Goal: Task Accomplishment & Management: Complete application form

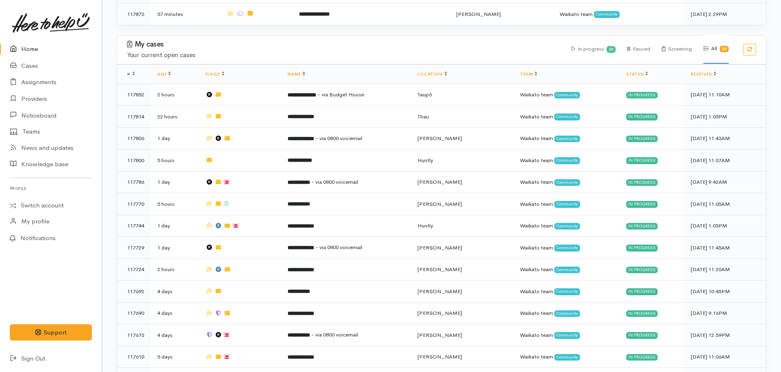
scroll to position [368, 0]
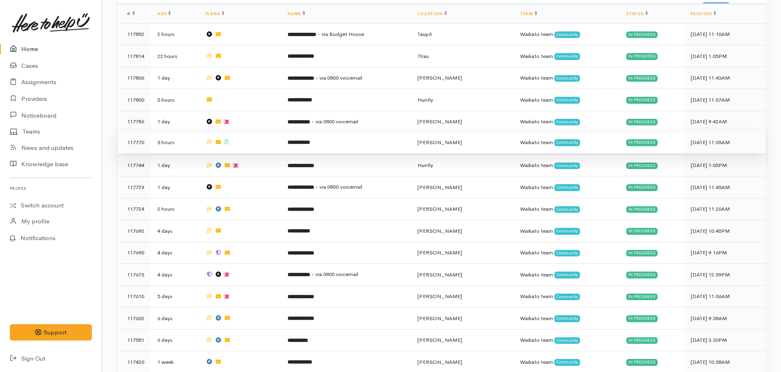
click at [312, 143] on td "**********" at bounding box center [346, 143] width 130 height 22
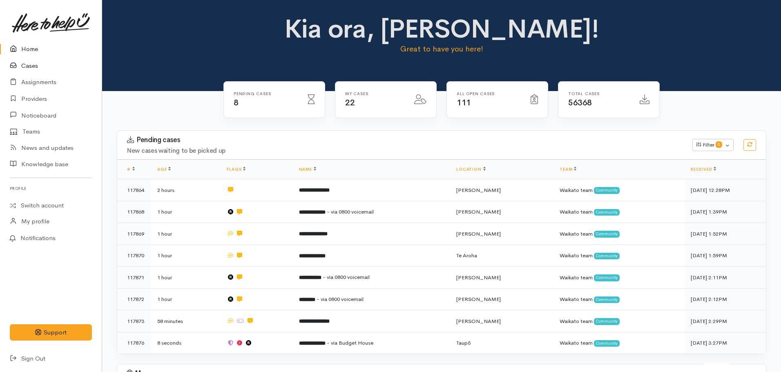
click at [20, 67] on icon at bounding box center [15, 66] width 11 height 10
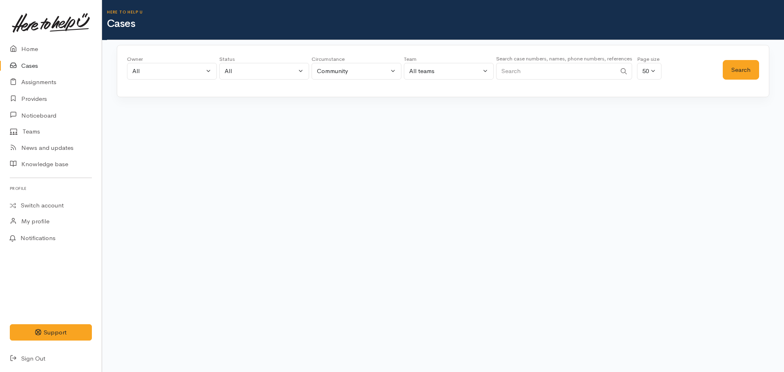
click at [532, 69] on input "Search" at bounding box center [556, 71] width 120 height 17
type input "117604"
click at [756, 65] on button "Search" at bounding box center [741, 70] width 36 height 20
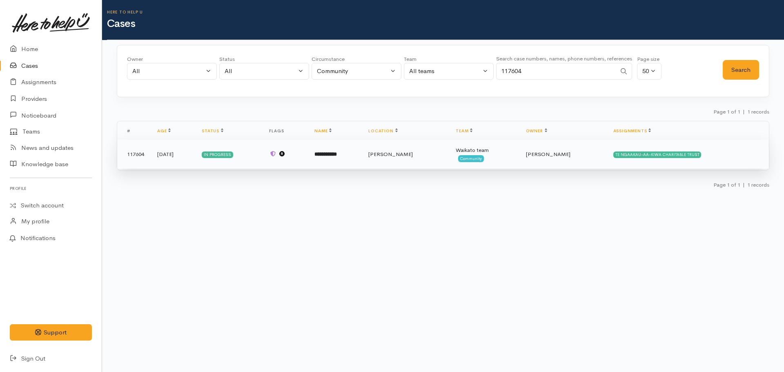
click at [593, 155] on td "[PERSON_NAME]" at bounding box center [563, 154] width 87 height 29
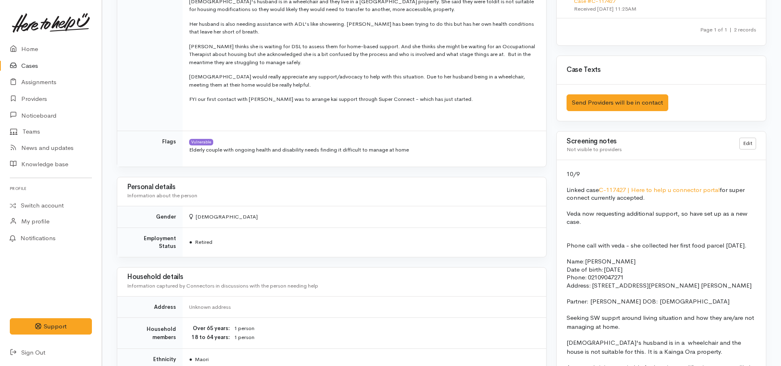
scroll to position [490, 0]
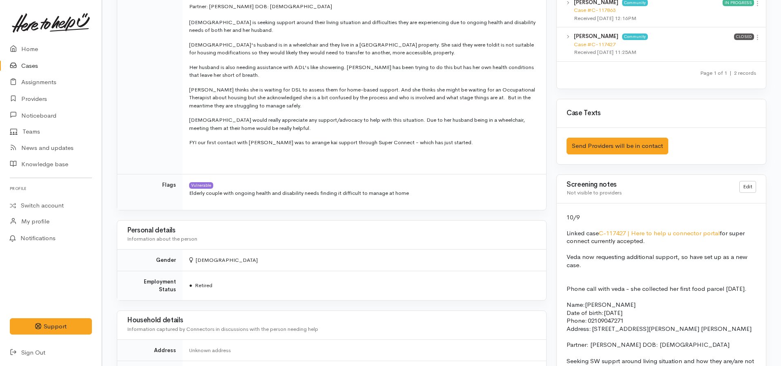
drag, startPoint x: 28, startPoint y: 67, endPoint x: 36, endPoint y: 66, distance: 8.2
click at [28, 67] on link "Cases" at bounding box center [51, 66] width 102 height 17
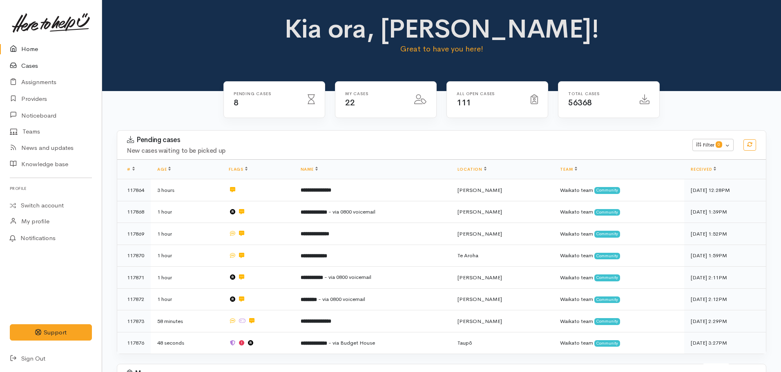
click at [40, 63] on link "Cases" at bounding box center [51, 66] width 102 height 17
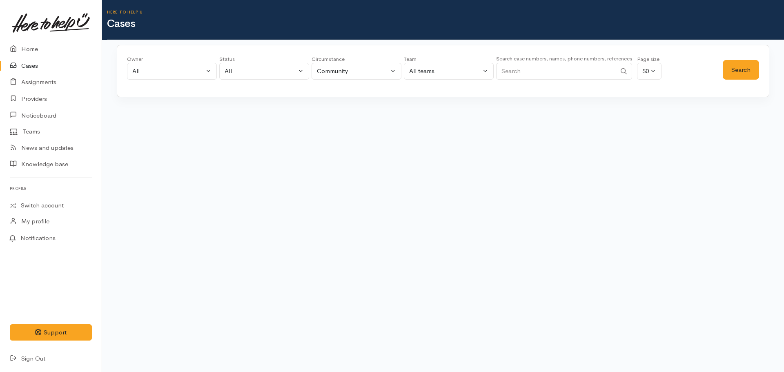
click at [561, 74] on input "Search" at bounding box center [556, 71] width 120 height 17
paste input "+642109047271"
type input "+642109047271"
click at [737, 72] on button "Search" at bounding box center [741, 70] width 36 height 20
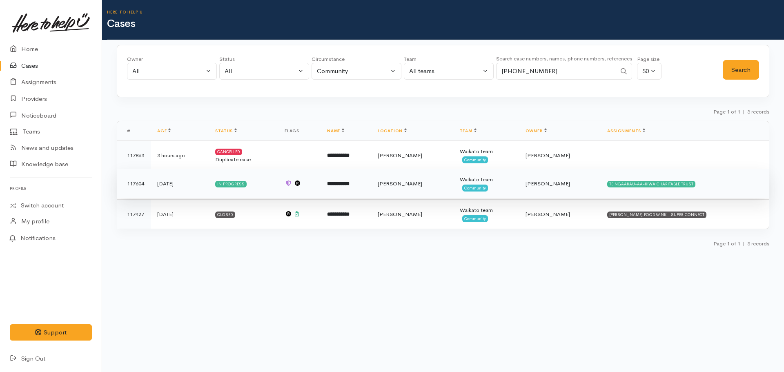
click at [350, 186] on b "**********" at bounding box center [338, 183] width 22 height 5
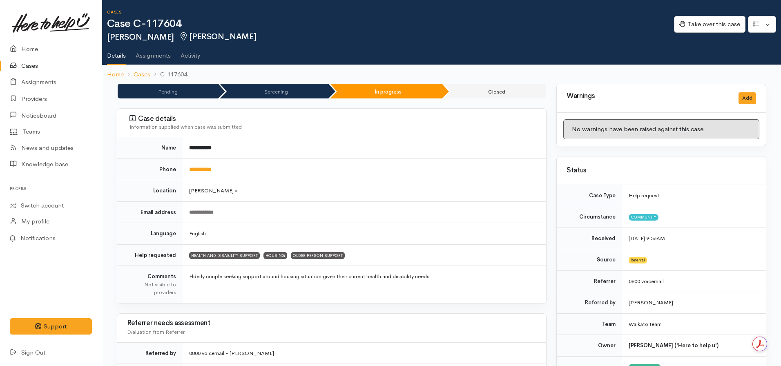
click at [25, 65] on link "Cases" at bounding box center [51, 66] width 102 height 17
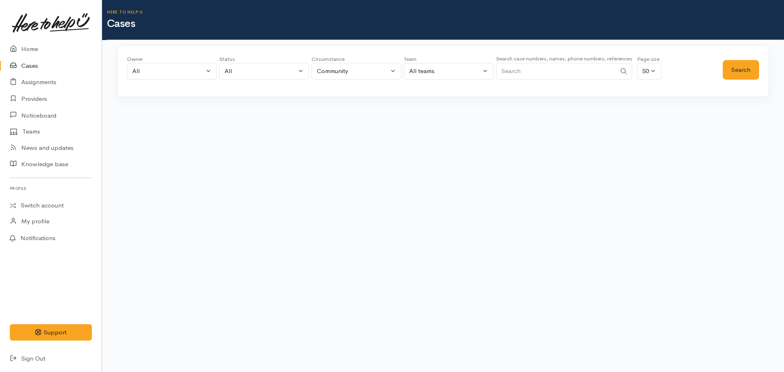
click at [554, 72] on input "Search" at bounding box center [556, 71] width 120 height 17
paste input "[PHONE_NUMBER]"
type input "[PHONE_NUMBER]"
click at [755, 75] on button "Search" at bounding box center [741, 70] width 36 height 20
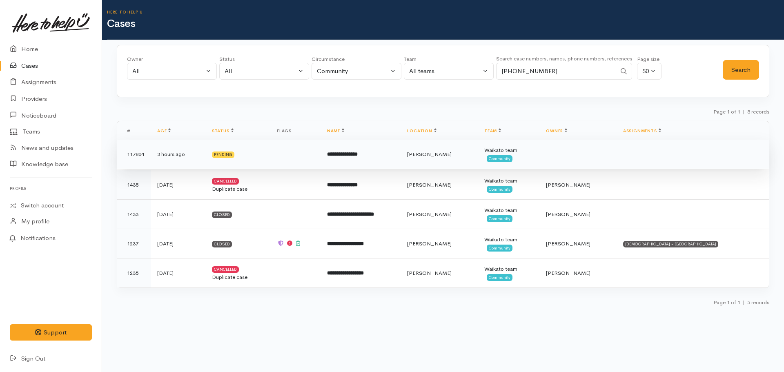
click at [386, 163] on td "**********" at bounding box center [361, 154] width 80 height 29
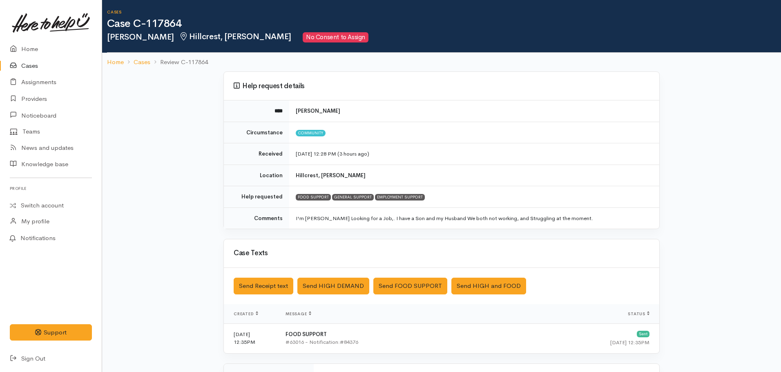
click at [647, 222] on td "I'm [PERSON_NAME] Looking for a Job,. I have a Son and my Husband We both not w…" at bounding box center [474, 217] width 370 height 21
click at [107, 63] on link "Home" at bounding box center [115, 62] width 17 height 9
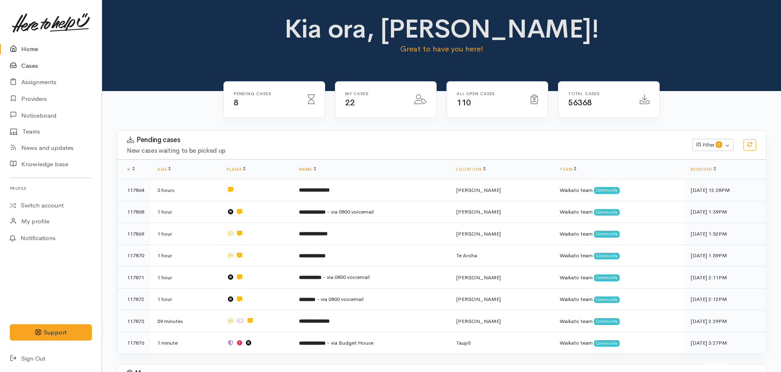
click at [27, 65] on link "Cases" at bounding box center [51, 66] width 102 height 17
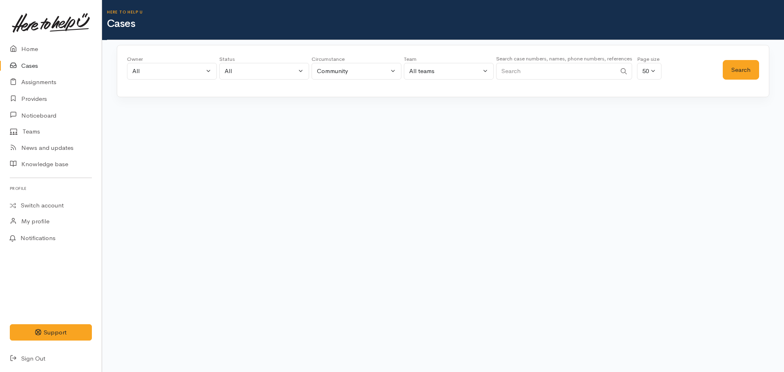
click at [537, 77] on input "Search" at bounding box center [556, 71] width 120 height 17
paste input "+64272987479"
type input "+64272987479"
click at [730, 64] on button "Search" at bounding box center [741, 70] width 36 height 20
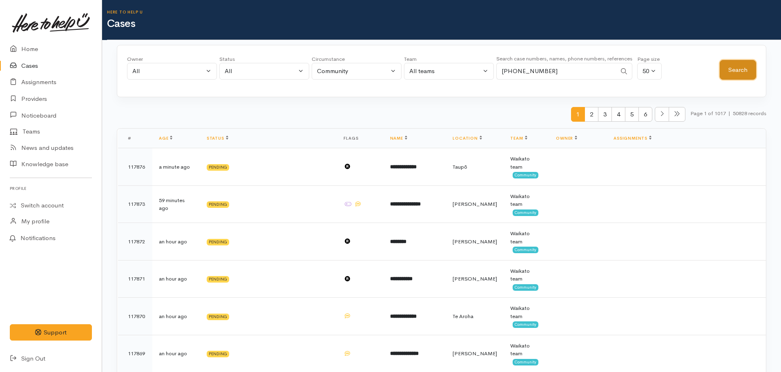
click at [731, 75] on button "Search" at bounding box center [738, 70] width 36 height 20
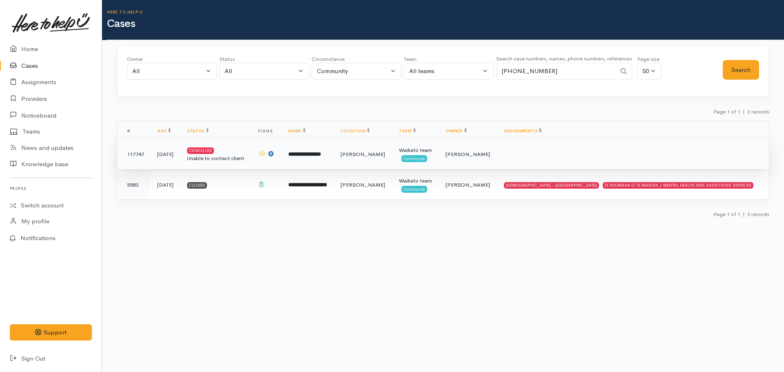
click at [321, 152] on b "**********" at bounding box center [304, 154] width 33 height 5
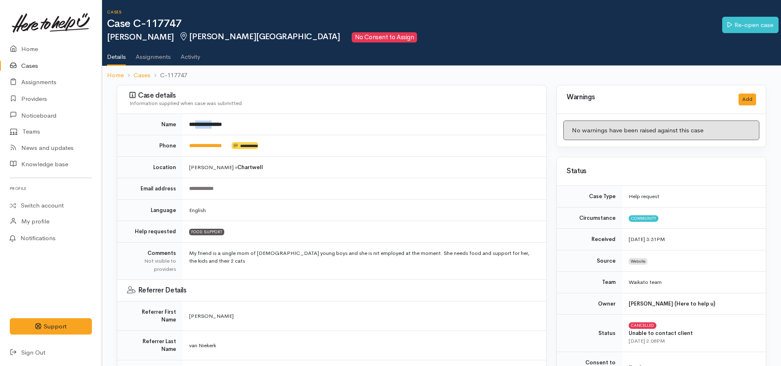
drag, startPoint x: 217, startPoint y: 123, endPoint x: 197, endPoint y: 121, distance: 20.1
click at [197, 122] on b "**********" at bounding box center [205, 124] width 33 height 5
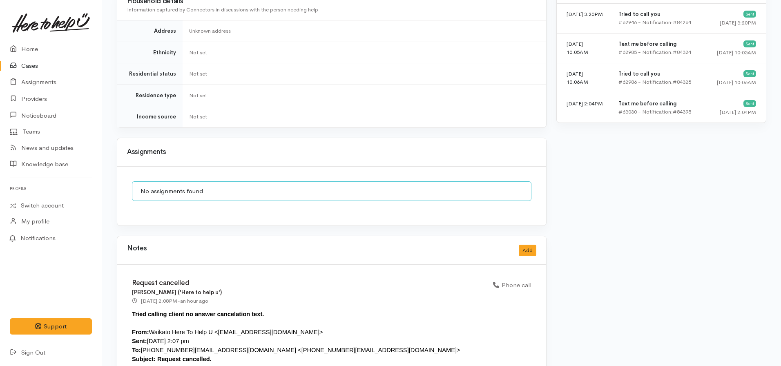
scroll to position [735, 0]
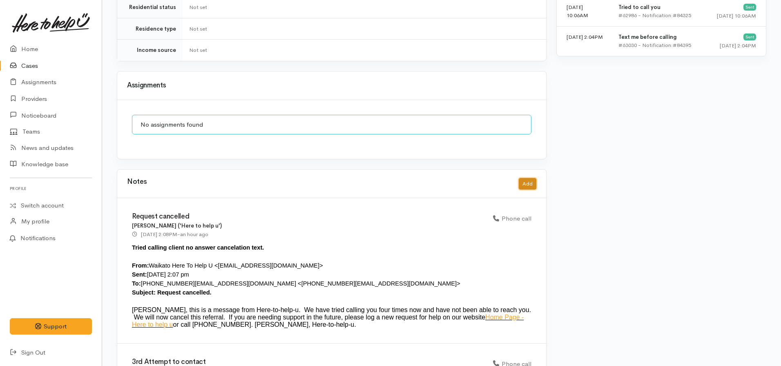
click at [531, 178] on button "Add" at bounding box center [528, 184] width 18 height 12
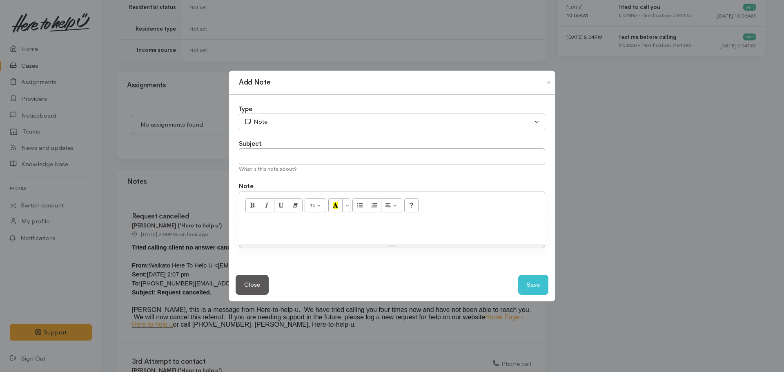
click at [270, 223] on div at bounding box center [392, 232] width 306 height 24
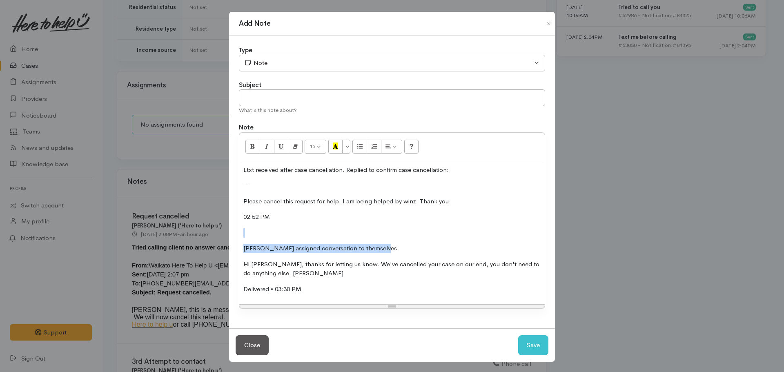
drag, startPoint x: 375, startPoint y: 245, endPoint x: 227, endPoint y: 230, distance: 148.7
click at [227, 230] on div "Add Note Type Correspondence Discussion Email Note Phone call SMS text message …" at bounding box center [392, 186] width 784 height 372
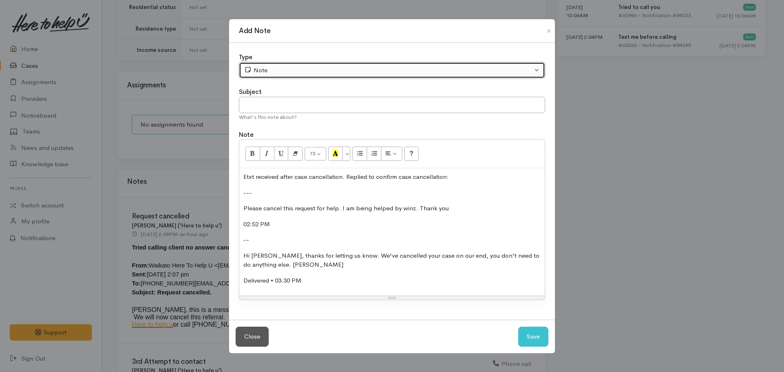
click at [259, 74] on div "Note" at bounding box center [388, 70] width 288 height 9
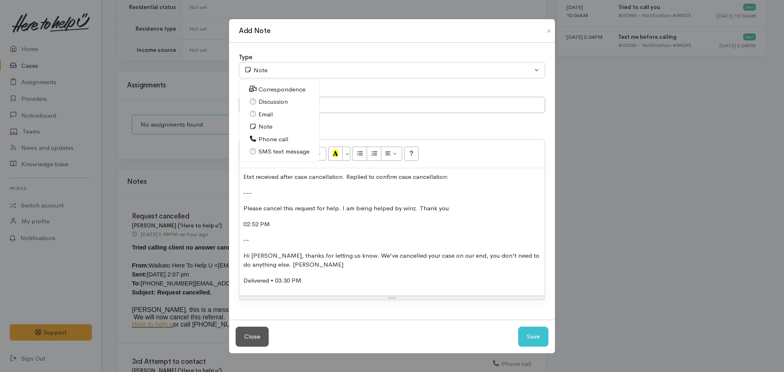
click at [276, 148] on span "SMS text message" at bounding box center [284, 151] width 51 height 9
click at [538, 330] on button "Save" at bounding box center [533, 337] width 30 height 20
select select "1"
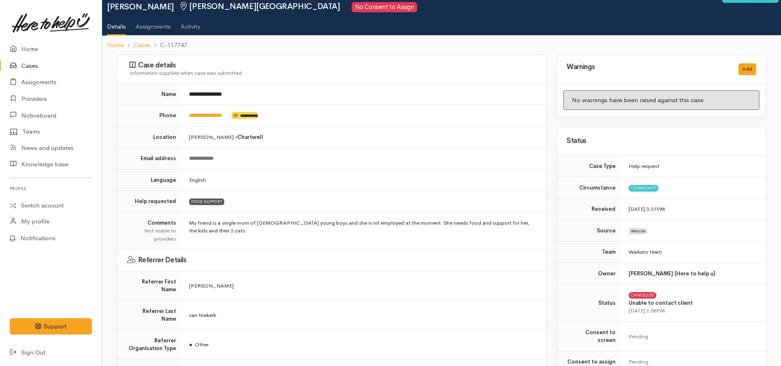
scroll to position [0, 0]
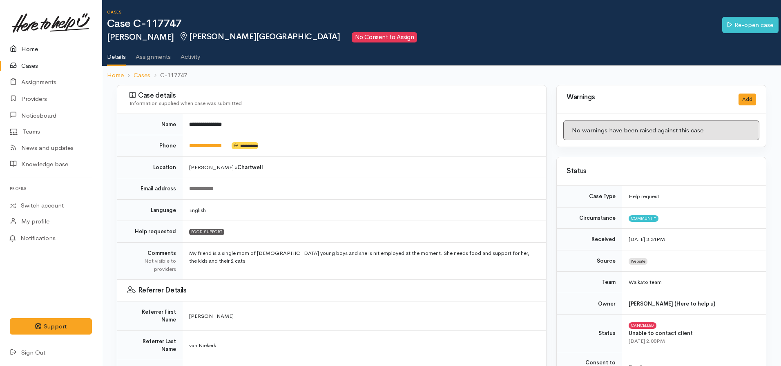
click at [41, 48] on link "Home" at bounding box center [51, 49] width 102 height 17
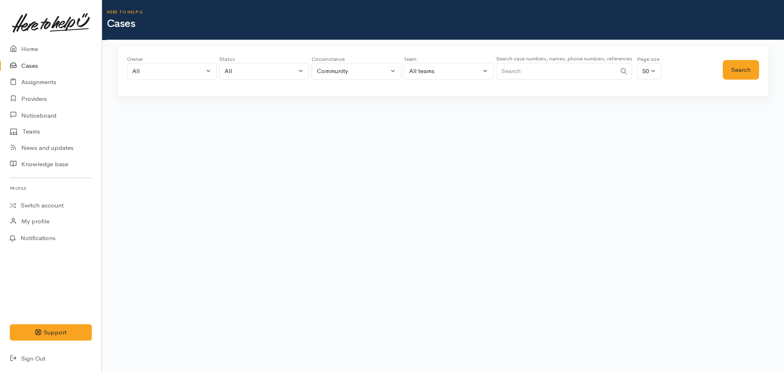
click at [529, 70] on input "Search" at bounding box center [556, 71] width 120 height 17
paste input "+64226479438"
type input "+64226479438"
click at [729, 71] on button "Search" at bounding box center [741, 70] width 36 height 20
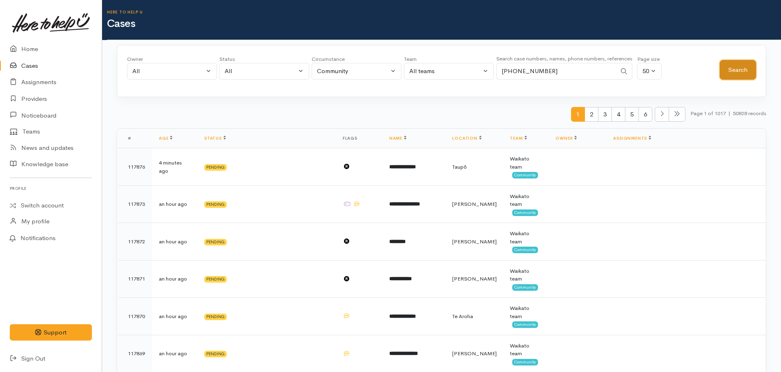
click at [753, 72] on button "Search" at bounding box center [738, 70] width 36 height 20
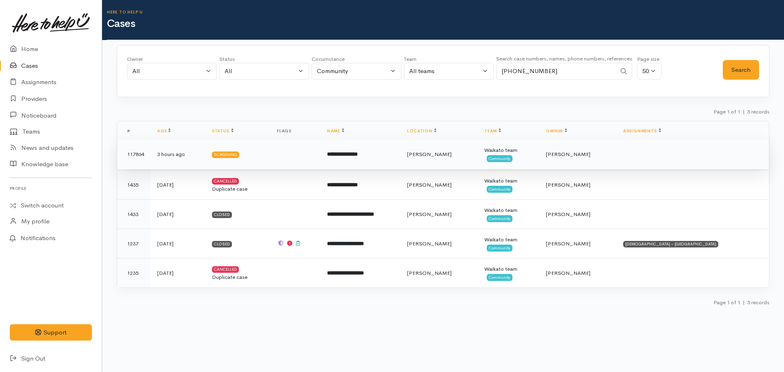
click at [358, 152] on b "**********" at bounding box center [342, 154] width 31 height 5
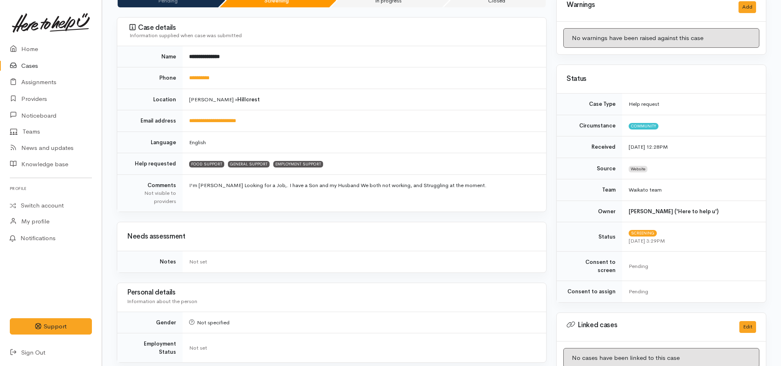
scroll to position [62, 0]
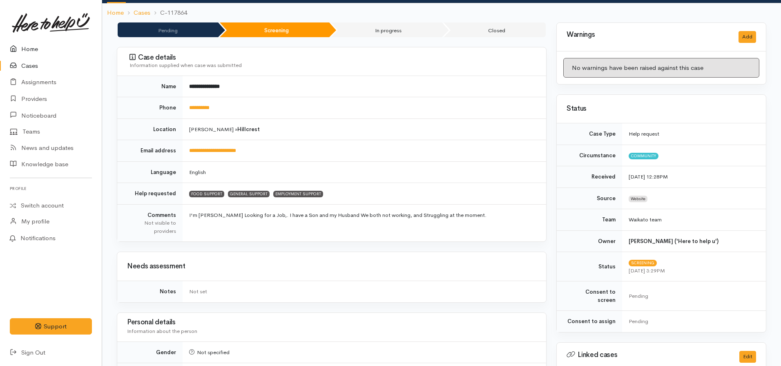
click at [27, 49] on link "Home" at bounding box center [51, 49] width 102 height 17
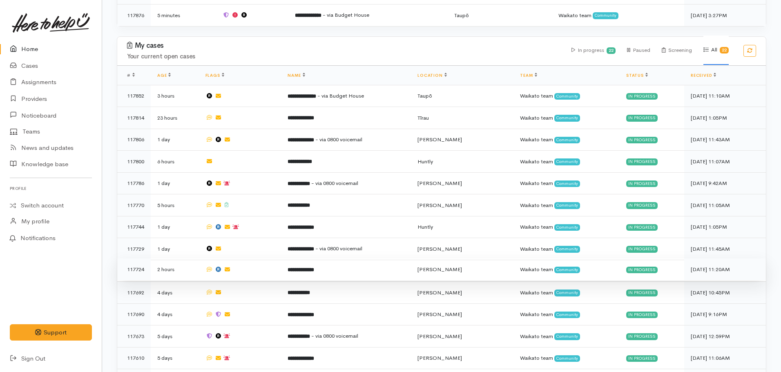
scroll to position [408, 0]
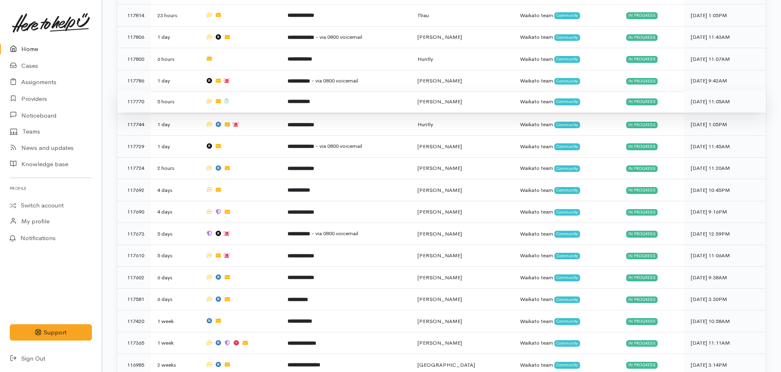
click at [310, 99] on b "**********" at bounding box center [299, 101] width 22 height 5
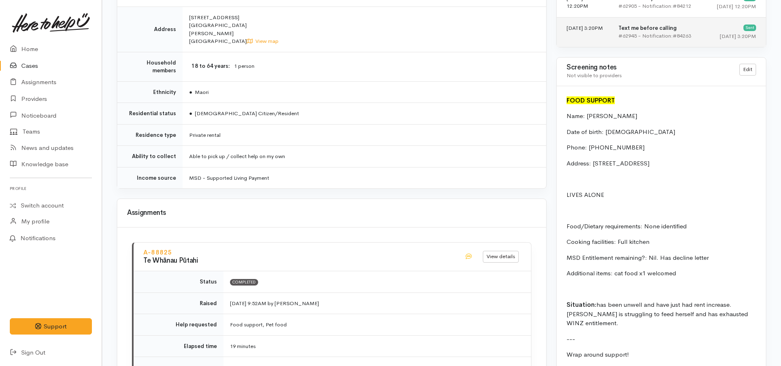
scroll to position [613, 0]
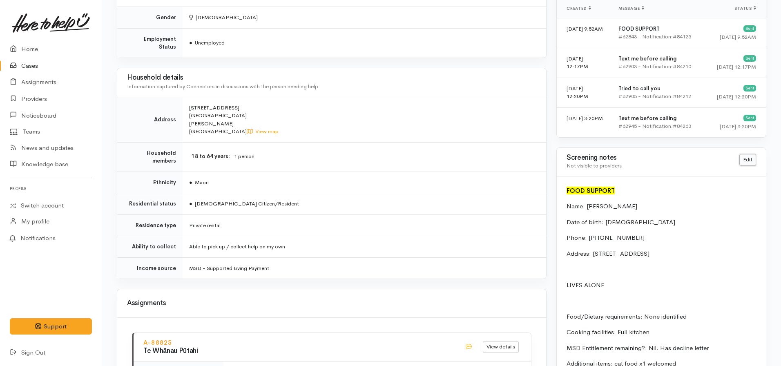
click at [747, 158] on link "Edit" at bounding box center [747, 160] width 17 height 12
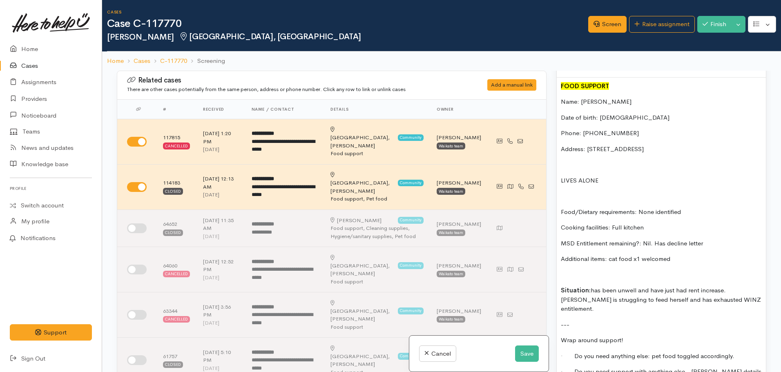
scroll to position [694, 0]
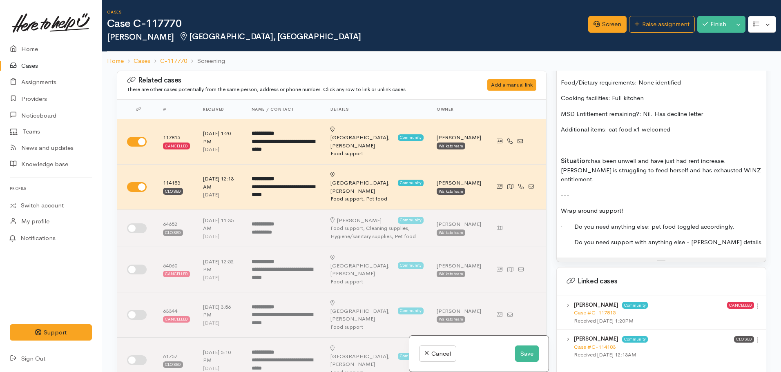
click at [732, 238] on p "· Do you need support with anything else - [PERSON_NAME] details" at bounding box center [661, 242] width 201 height 9
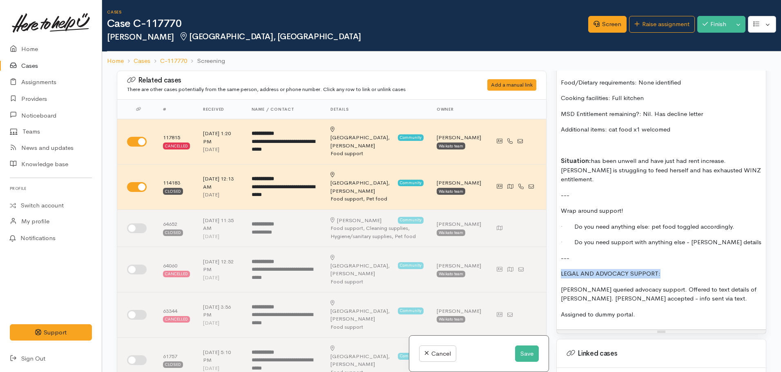
drag, startPoint x: 640, startPoint y: 267, endPoint x: 546, endPoint y: 258, distance: 94.8
click at [546, 258] on div "Related cases There are other cases potentially from the same person, address o…" at bounding box center [441, 257] width 659 height 372
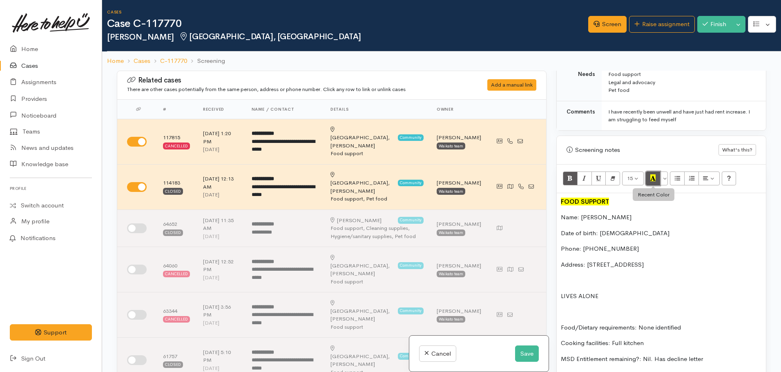
click at [656, 178] on button "Recent Color" at bounding box center [653, 179] width 15 height 14
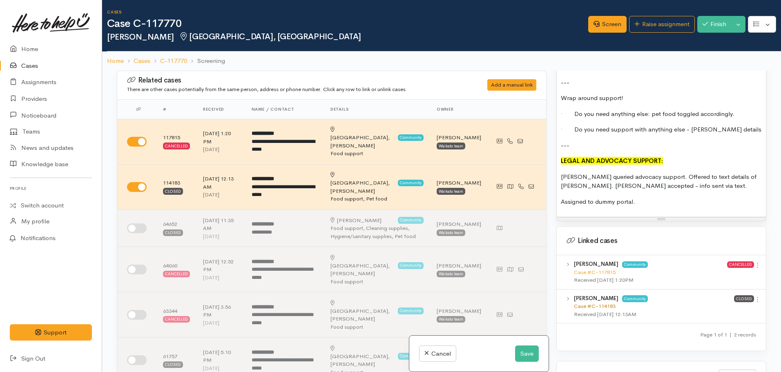
scroll to position [858, 0]
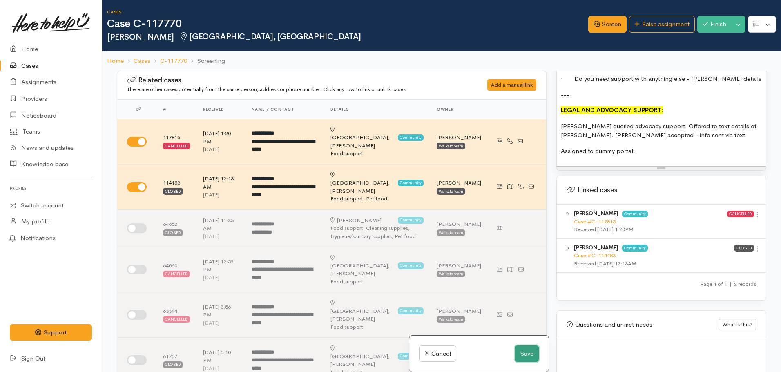
click at [519, 357] on button "Save" at bounding box center [527, 354] width 24 height 17
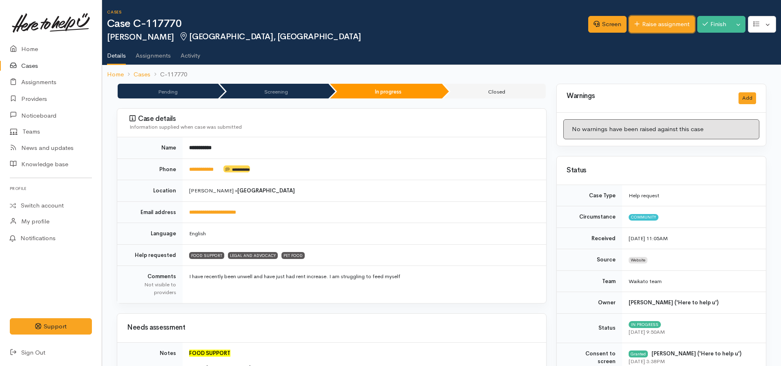
click at [656, 29] on link "Raise assignment" at bounding box center [662, 24] width 66 height 17
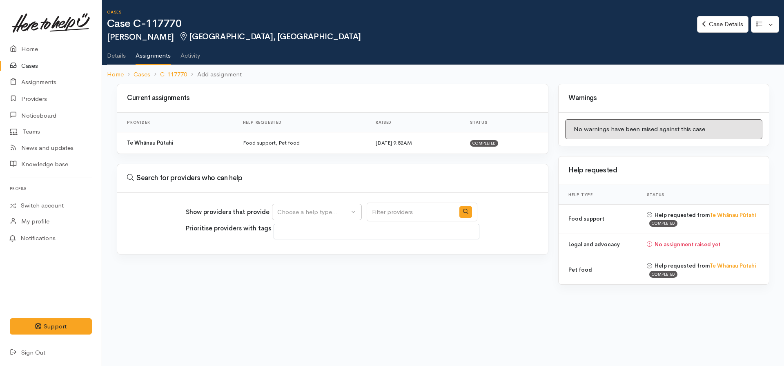
select select
click at [341, 217] on button "Choose a help type..." at bounding box center [317, 212] width 90 height 17
click at [301, 262] on span "Legal and advocacy" at bounding box center [309, 263] width 55 height 9
select select "27"
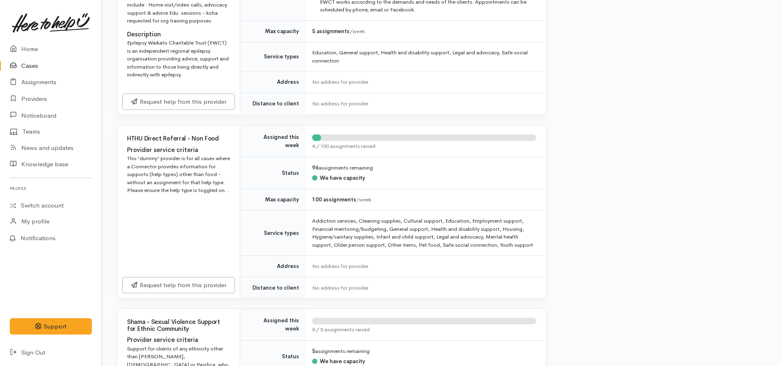
scroll to position [327, 0]
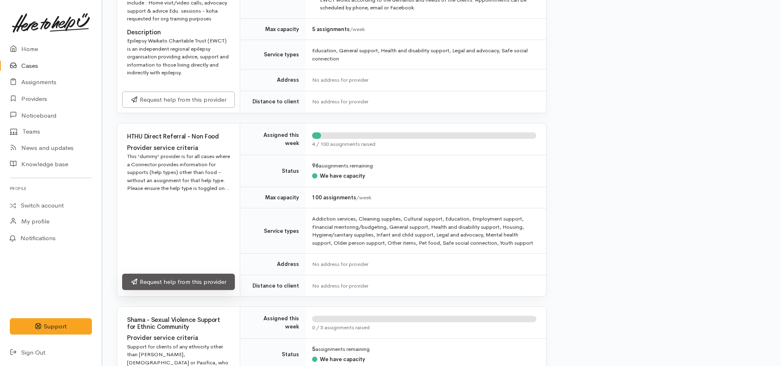
click at [178, 277] on link "Request help from this provider" at bounding box center [178, 282] width 113 height 17
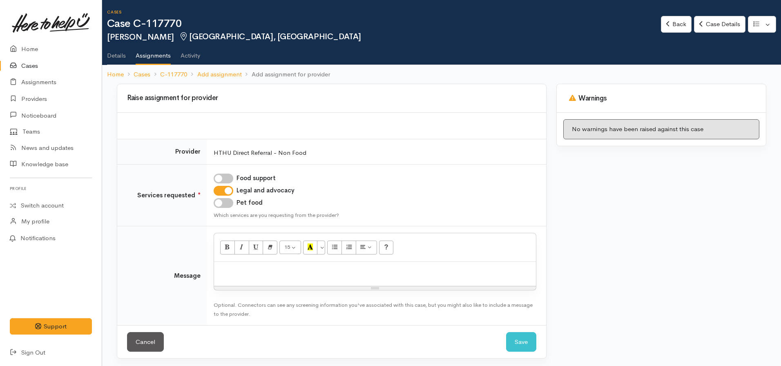
click at [257, 282] on div at bounding box center [375, 274] width 322 height 24
click button "Save" at bounding box center [521, 342] width 30 height 20
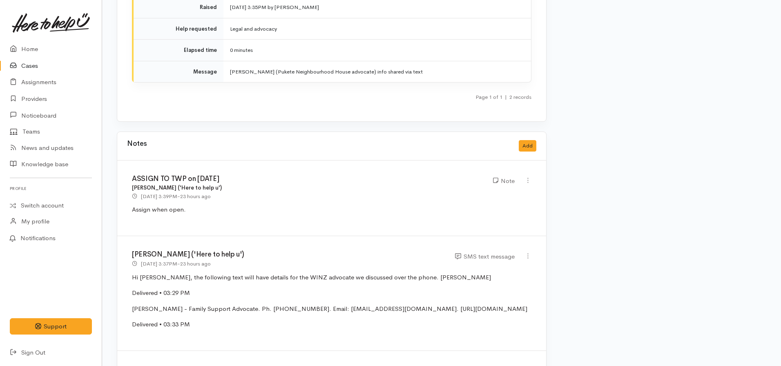
scroll to position [1266, 0]
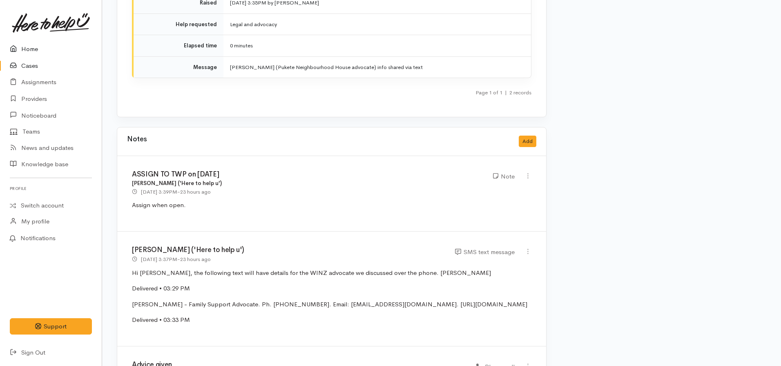
click at [55, 48] on link "Home" at bounding box center [51, 49] width 102 height 17
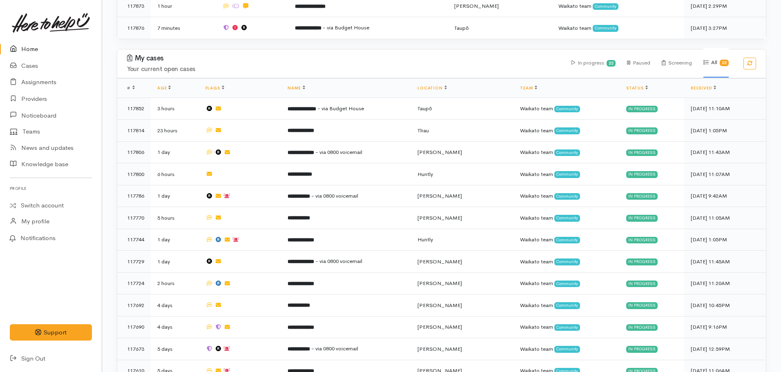
scroll to position [396, 0]
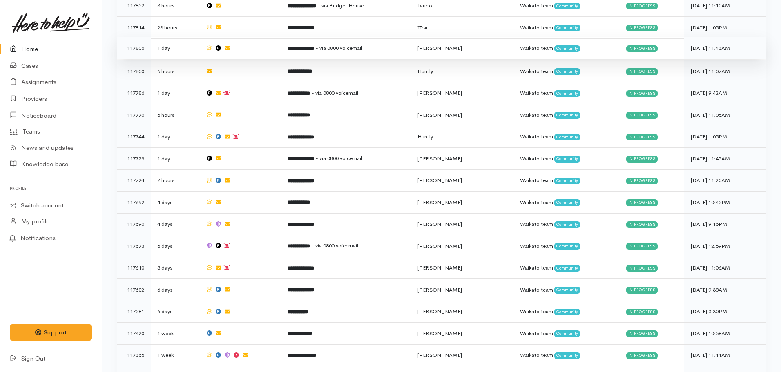
click at [307, 46] on b "**********" at bounding box center [301, 48] width 27 height 5
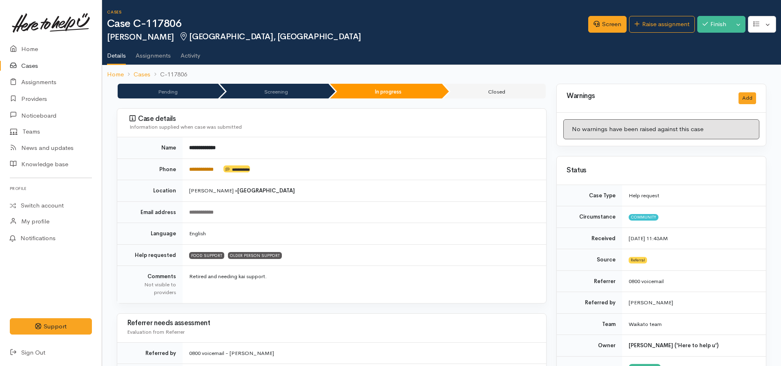
click at [208, 171] on link "**********" at bounding box center [201, 169] width 25 height 5
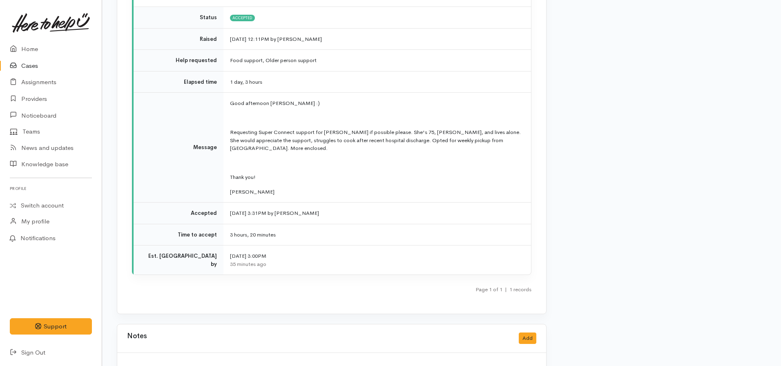
scroll to position [1103, 0]
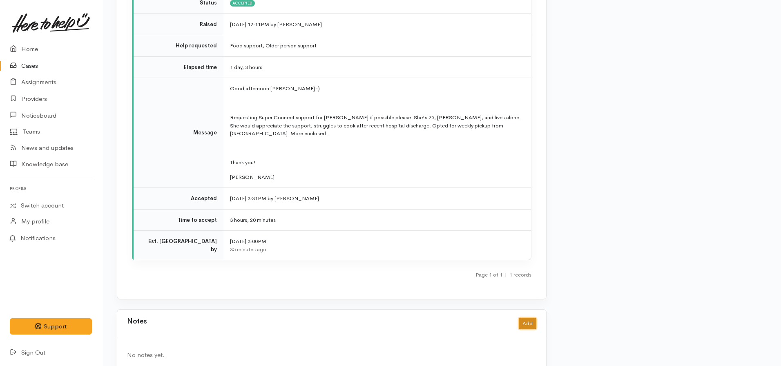
click at [529, 318] on button "Add" at bounding box center [528, 324] width 18 height 12
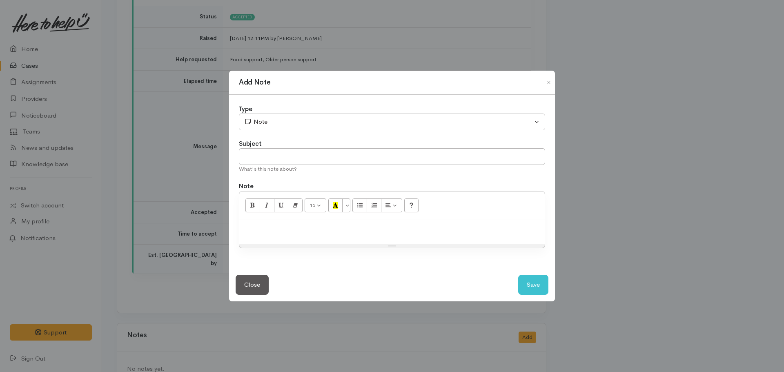
click at [241, 232] on div at bounding box center [392, 232] width 306 height 24
click at [366, 228] on p "Received VM in inbox from Mata," at bounding box center [391, 228] width 297 height 9
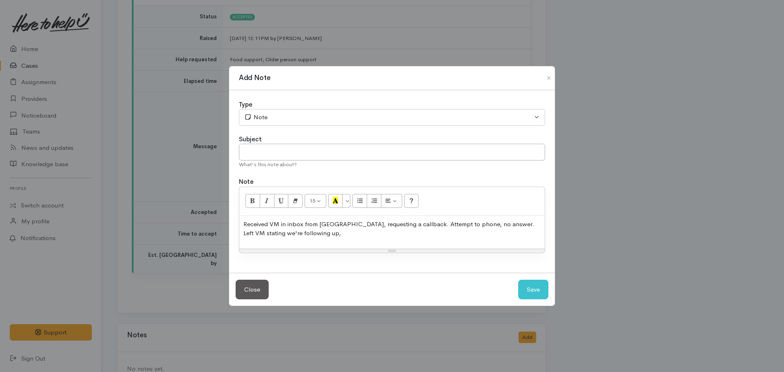
click at [373, 232] on p "Received VM in inbox from Mata, requesting a callback. Attempt to phone, no ans…" at bounding box center [391, 229] width 297 height 18
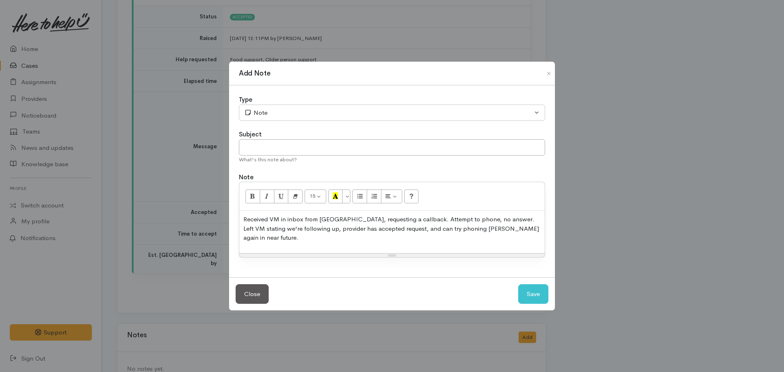
click at [269, 139] on div "Subject" at bounding box center [392, 134] width 306 height 9
click at [274, 152] on input "text" at bounding box center [392, 147] width 306 height 17
type input "VM received"
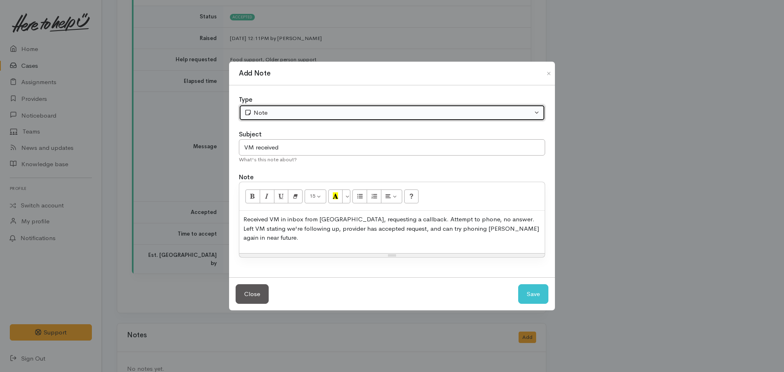
click at [293, 118] on div "Note" at bounding box center [388, 112] width 288 height 9
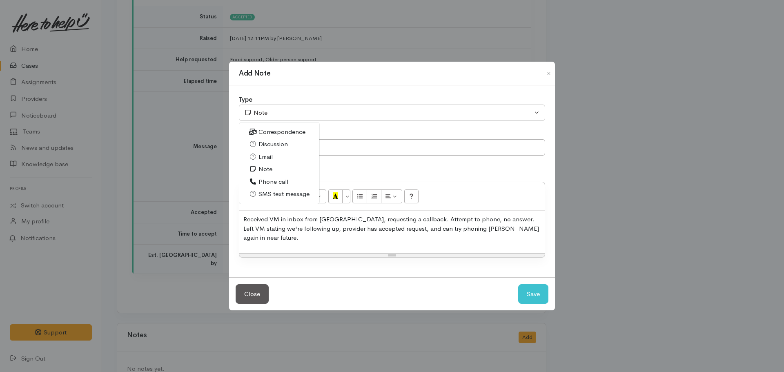
click at [288, 137] on span "Correspondence" at bounding box center [282, 131] width 47 height 9
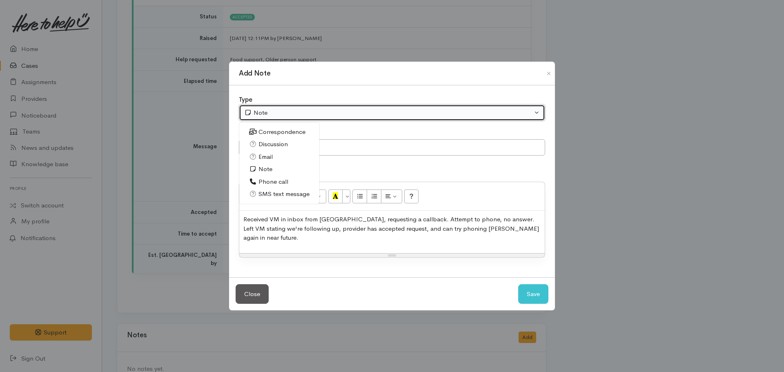
select select "6"
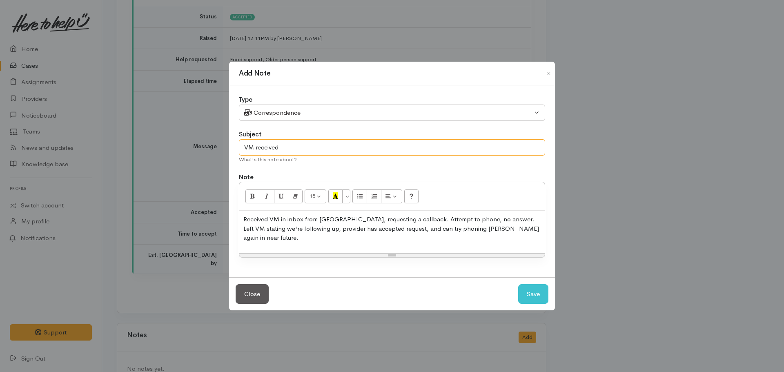
click at [319, 153] on input "VM received" at bounding box center [392, 147] width 306 height 17
type input "VM received - attempt to follow up"
click at [308, 133] on div "Type Correspondence Discussion Email Note Phone call SMS text message Correspon…" at bounding box center [392, 181] width 326 height 192
click at [308, 128] on div "Type Correspondence Discussion Email Note Phone call SMS text message Correspon…" at bounding box center [392, 181] width 326 height 192
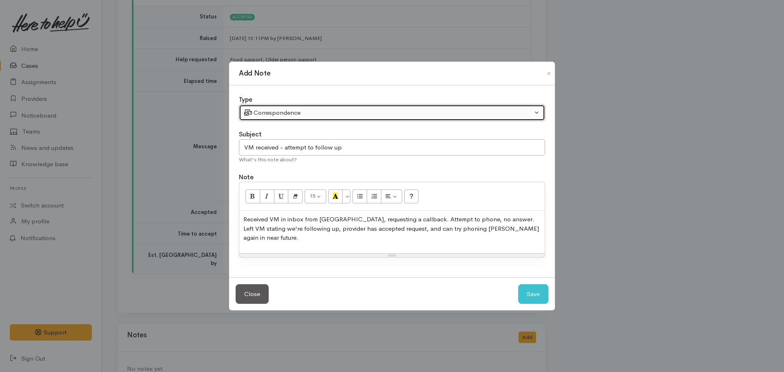
click at [303, 118] on div "Correspondence" at bounding box center [388, 112] width 288 height 9
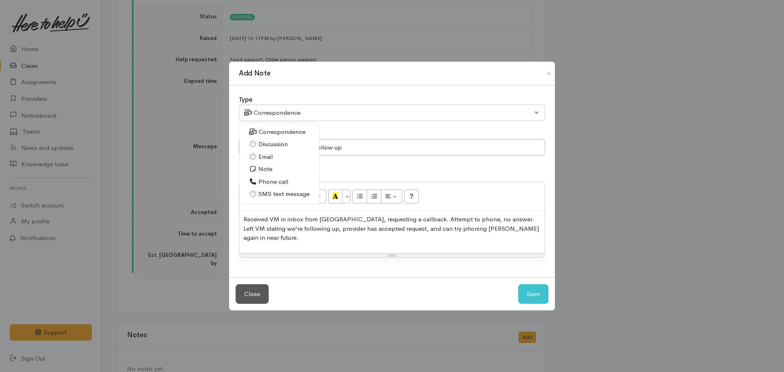
drag, startPoint x: 283, startPoint y: 185, endPoint x: 395, endPoint y: 234, distance: 121.6
click at [283, 185] on span "Phone call" at bounding box center [274, 181] width 30 height 9
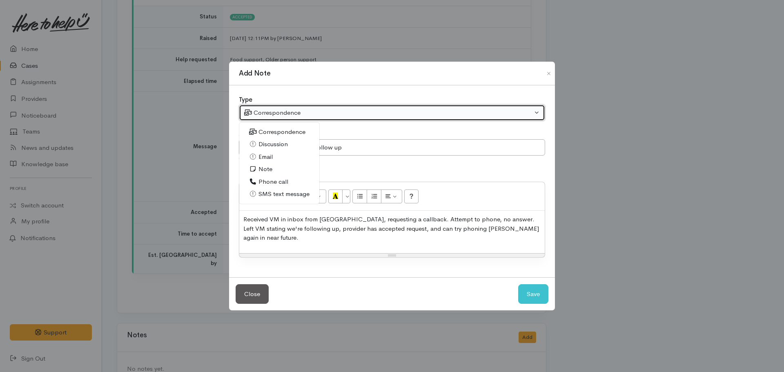
select select "3"
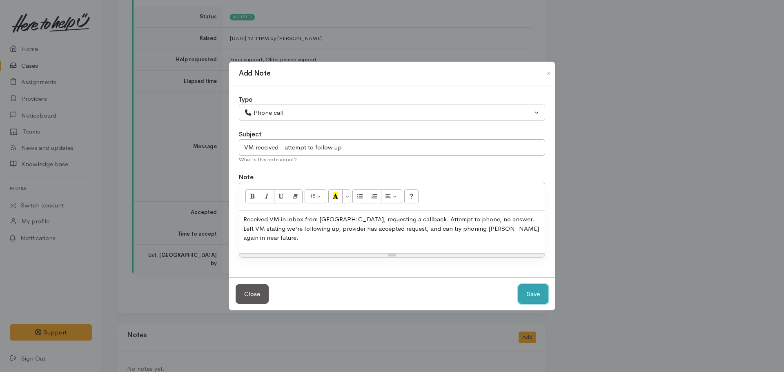
click at [545, 286] on button "Save" at bounding box center [533, 294] width 30 height 20
select select "1"
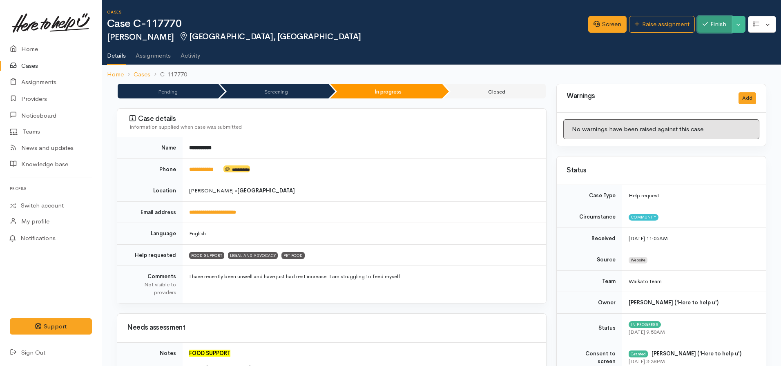
click at [705, 24] on icon "button" at bounding box center [705, 24] width 5 height 4
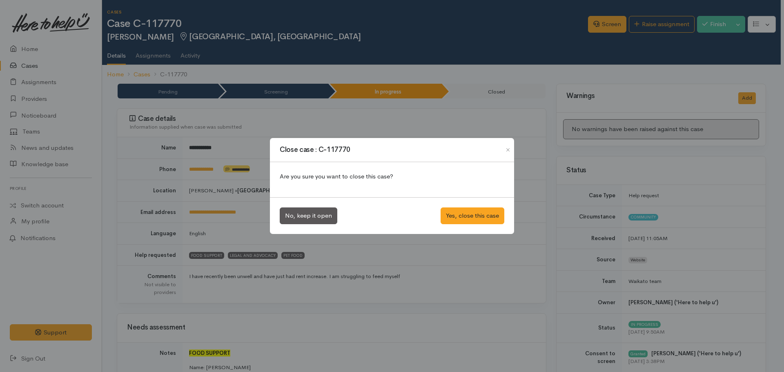
click at [476, 226] on div "No, keep it open Yes, close this case" at bounding box center [392, 215] width 244 height 37
click at [473, 219] on button "Yes, close this case" at bounding box center [473, 215] width 64 height 17
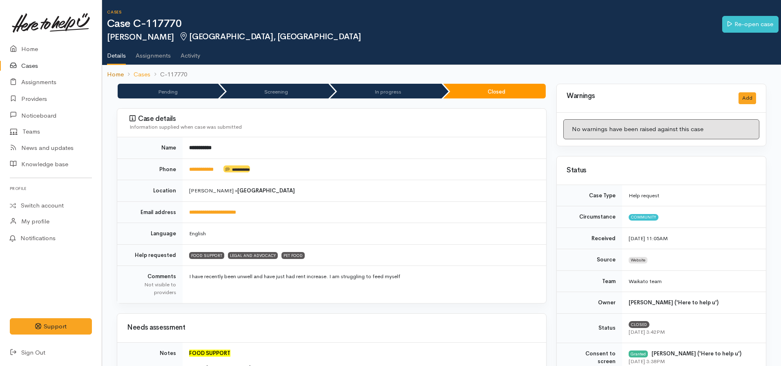
click at [118, 77] on link "Home" at bounding box center [115, 74] width 17 height 9
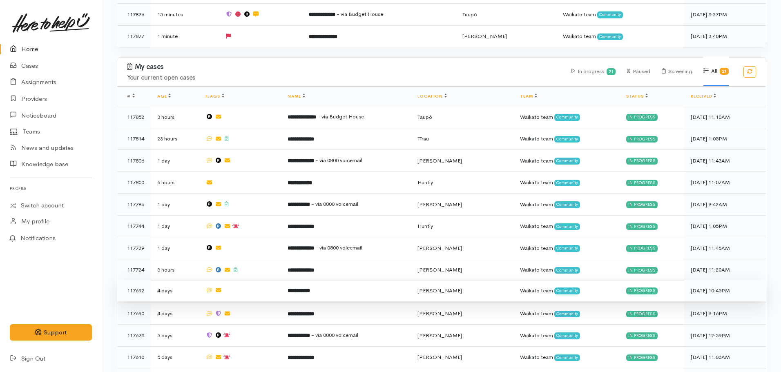
scroll to position [327, 0]
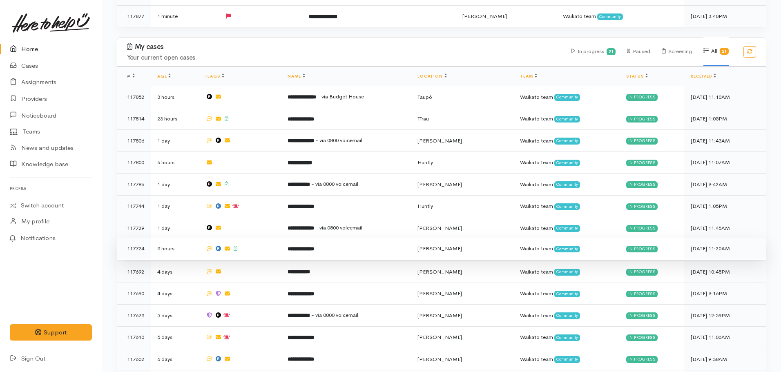
click at [312, 249] on td "**********" at bounding box center [346, 249] width 130 height 22
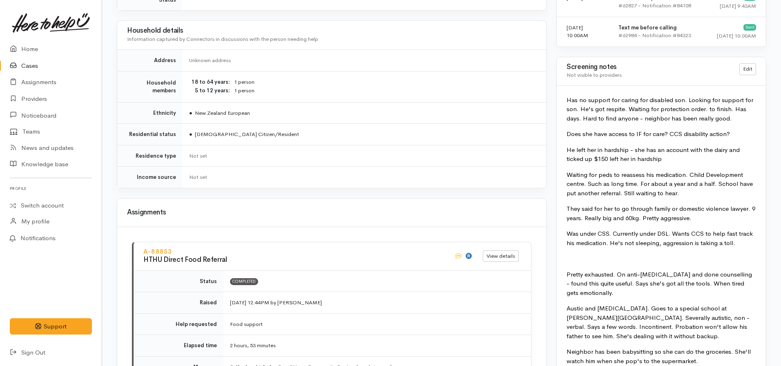
scroll to position [613, 0]
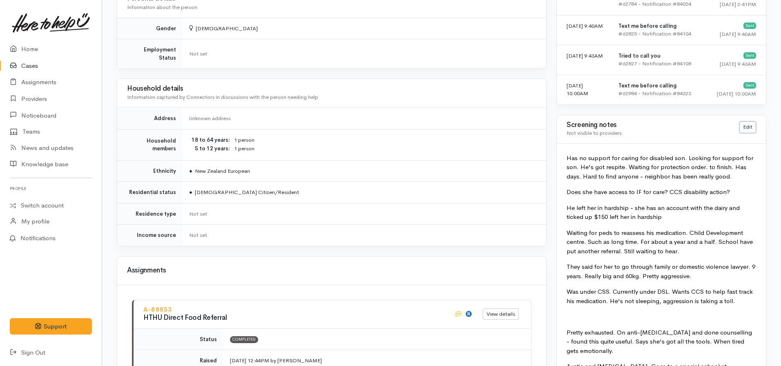
click at [745, 129] on link "Edit" at bounding box center [747, 127] width 17 height 12
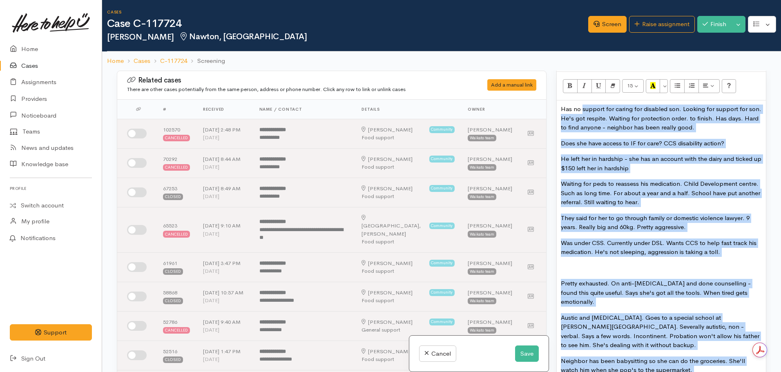
scroll to position [531, 0]
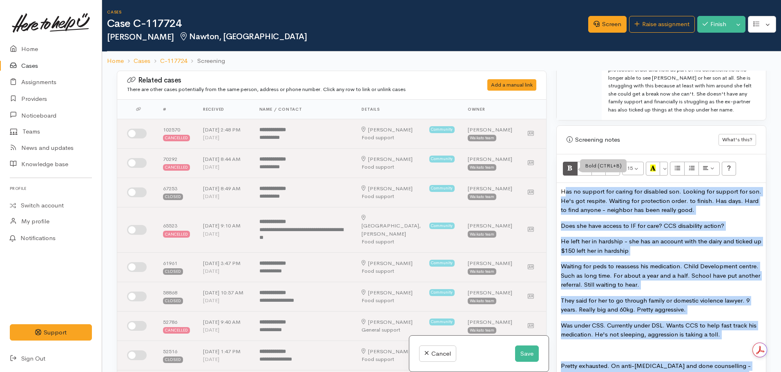
drag, startPoint x: 615, startPoint y: 245, endPoint x: 566, endPoint y: 175, distance: 85.0
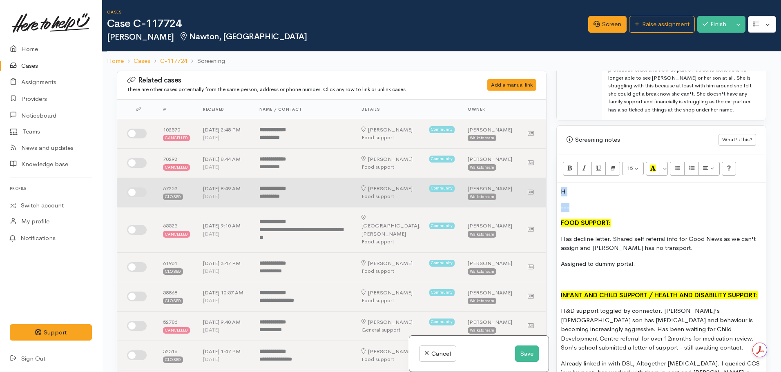
drag, startPoint x: 573, startPoint y: 209, endPoint x: 534, endPoint y: 186, distance: 45.4
click at [534, 186] on div "Related cases There are other cases potentially from the same person, address o…" at bounding box center [441, 257] width 659 height 372
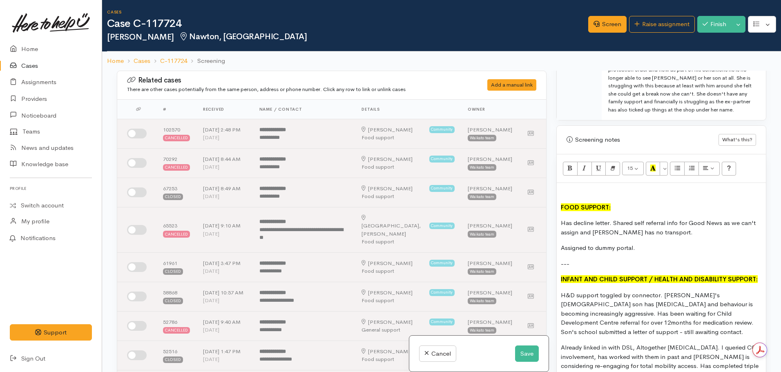
click at [560, 208] on div "FOOD SUPPORT: Has decline letter. Shared self referral info for Good News as we…" at bounding box center [661, 368] width 209 height 370
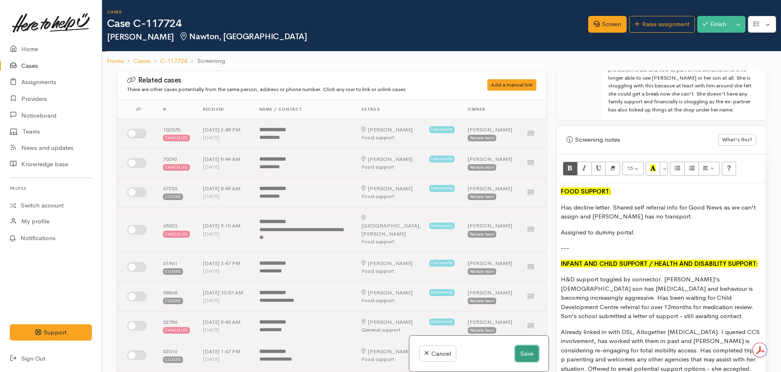
click at [524, 352] on button "Save" at bounding box center [527, 354] width 24 height 17
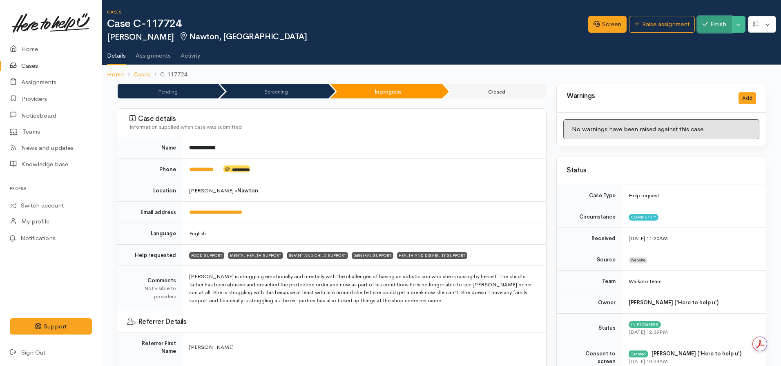
click at [709, 19] on button "Finish" at bounding box center [714, 24] width 34 height 17
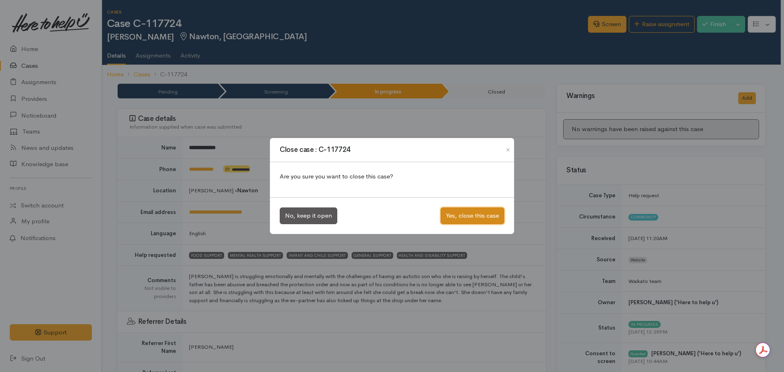
click at [471, 217] on button "Yes, close this case" at bounding box center [473, 215] width 64 height 17
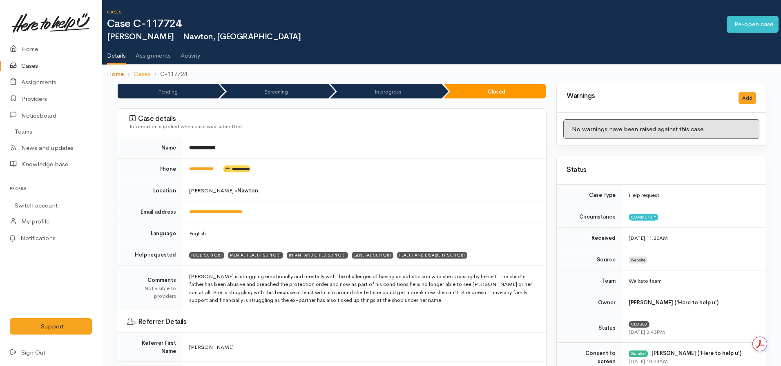
click at [113, 74] on link "Home" at bounding box center [115, 73] width 17 height 9
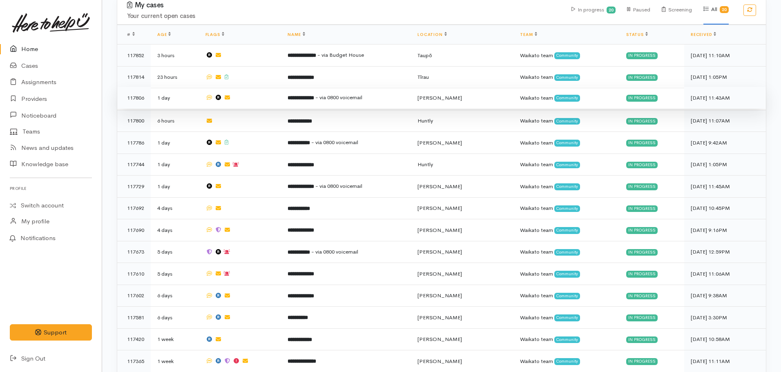
scroll to position [293, 0]
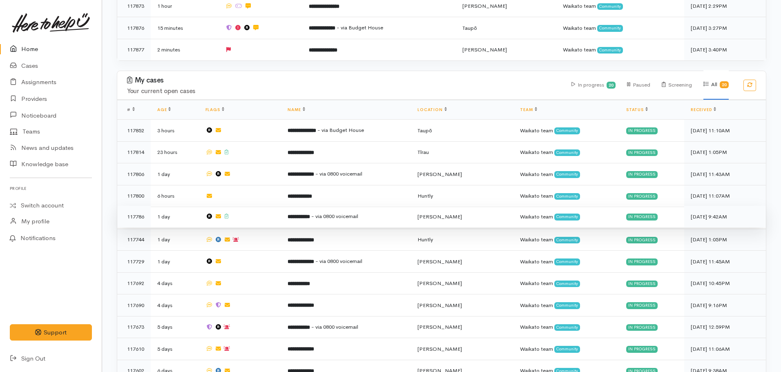
click at [298, 220] on td "**********" at bounding box center [346, 217] width 130 height 22
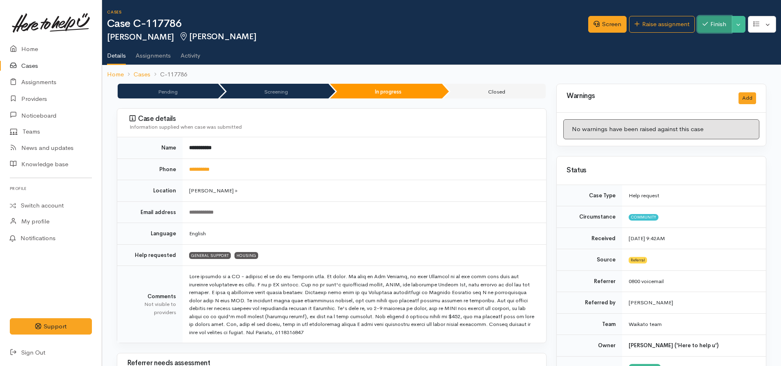
click at [703, 26] on icon "button" at bounding box center [705, 24] width 5 height 6
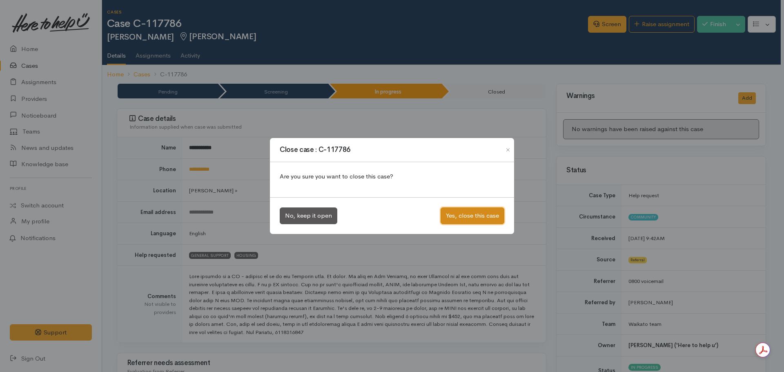
click at [462, 218] on button "Yes, close this case" at bounding box center [473, 215] width 64 height 17
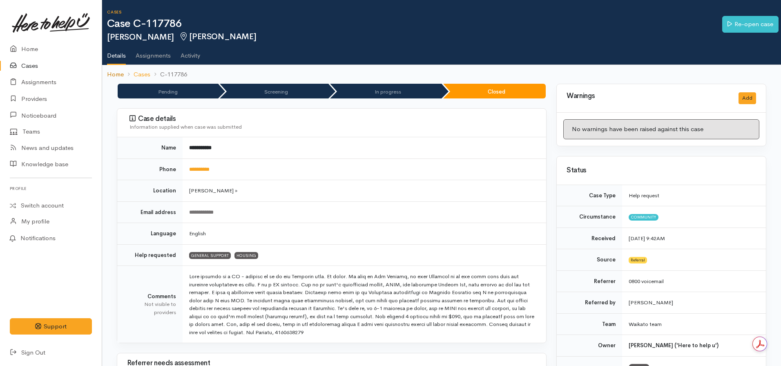
click at [109, 77] on link "Home" at bounding box center [115, 74] width 17 height 9
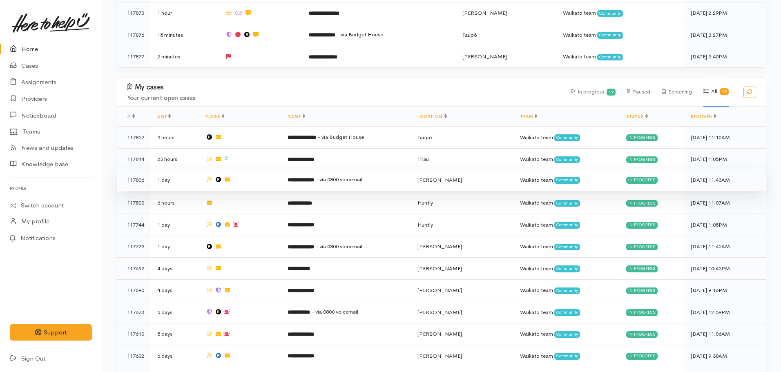
scroll to position [286, 0]
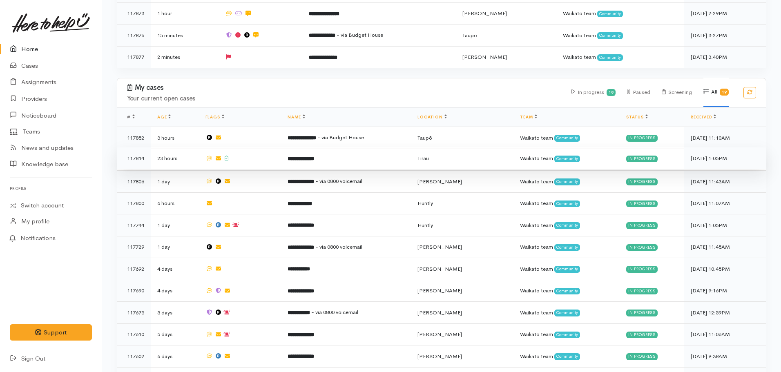
click at [298, 156] on b "**********" at bounding box center [301, 158] width 27 height 5
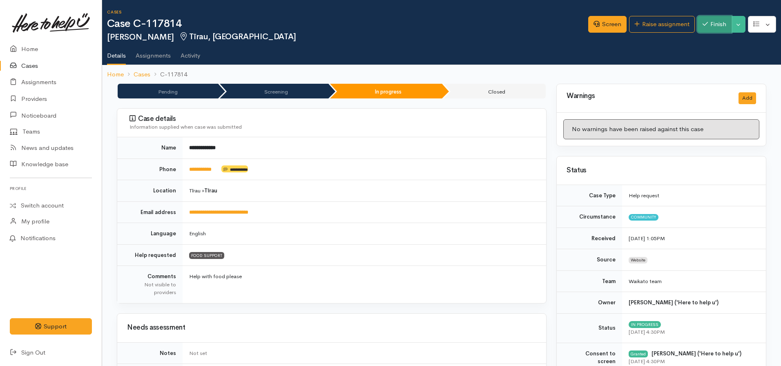
click at [712, 25] on button "Finish" at bounding box center [714, 24] width 34 height 17
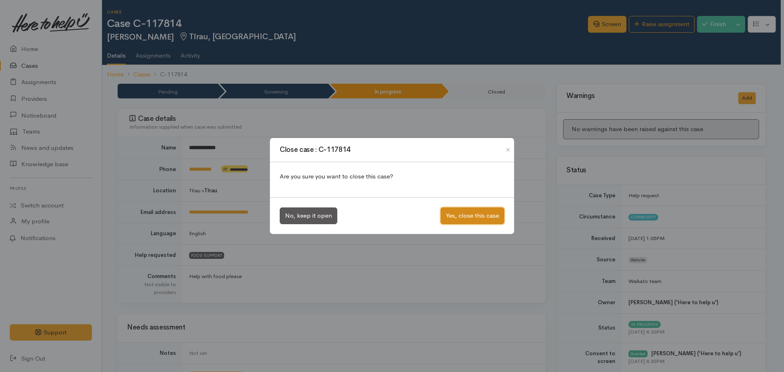
click at [490, 222] on button "Yes, close this case" at bounding box center [473, 215] width 64 height 17
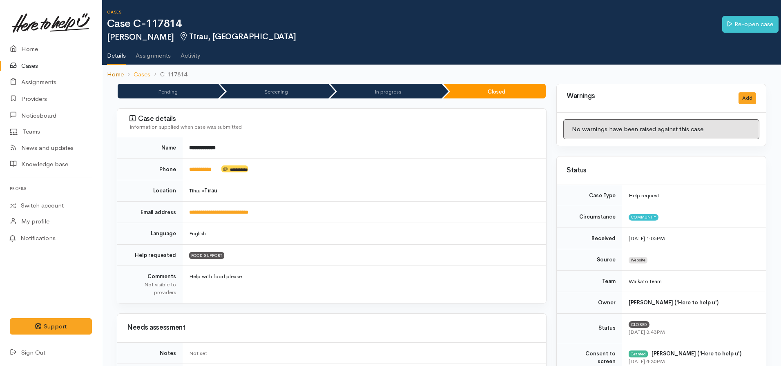
click at [117, 71] on link "Home" at bounding box center [115, 74] width 17 height 9
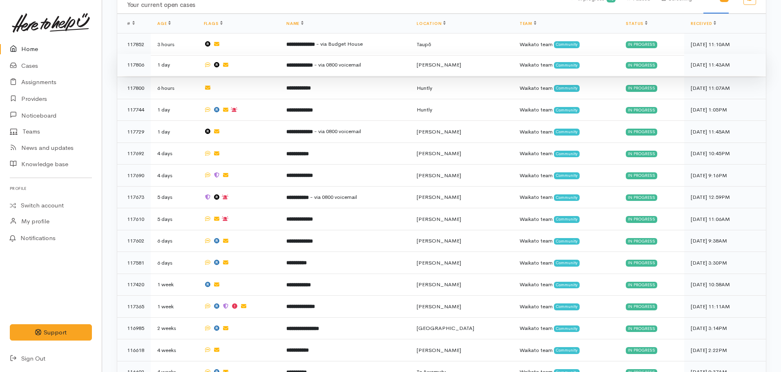
scroll to position [449, 0]
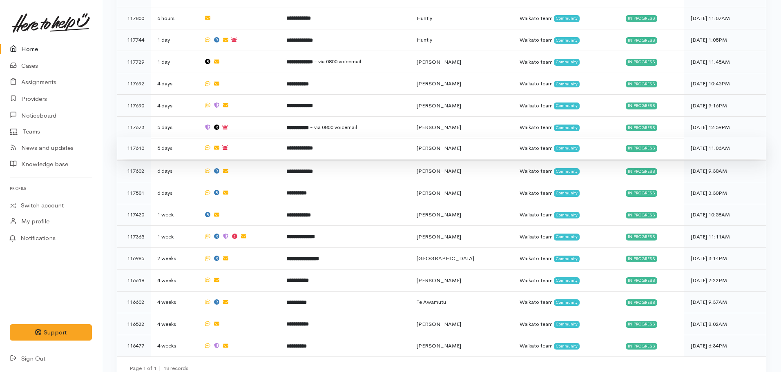
click at [268, 146] on td at bounding box center [238, 148] width 83 height 22
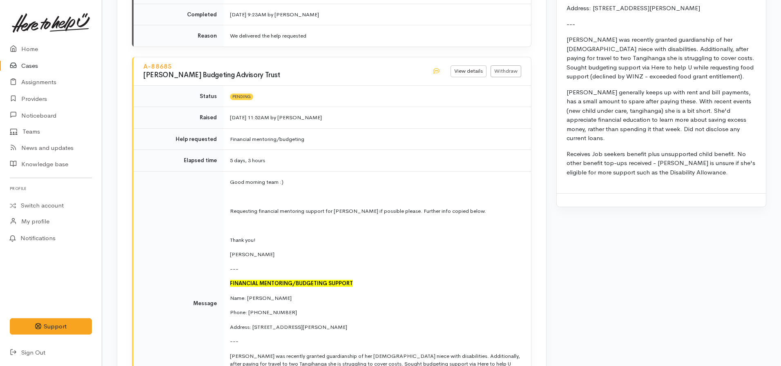
scroll to position [1184, 0]
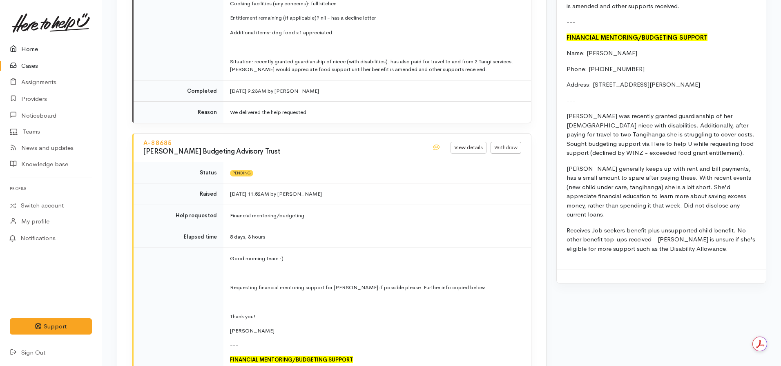
click at [40, 46] on link "Home" at bounding box center [51, 49] width 102 height 17
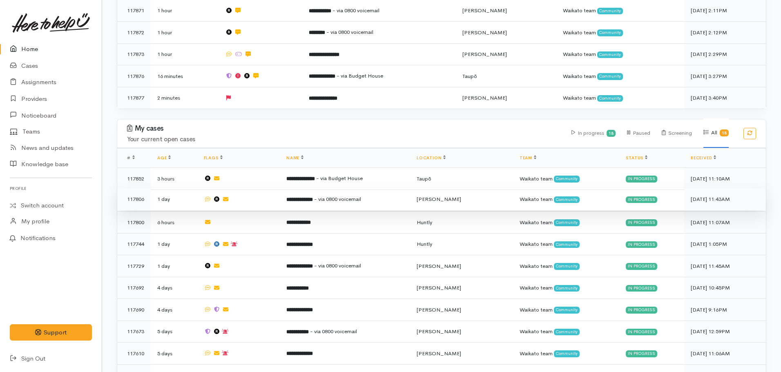
scroll to position [449, 0]
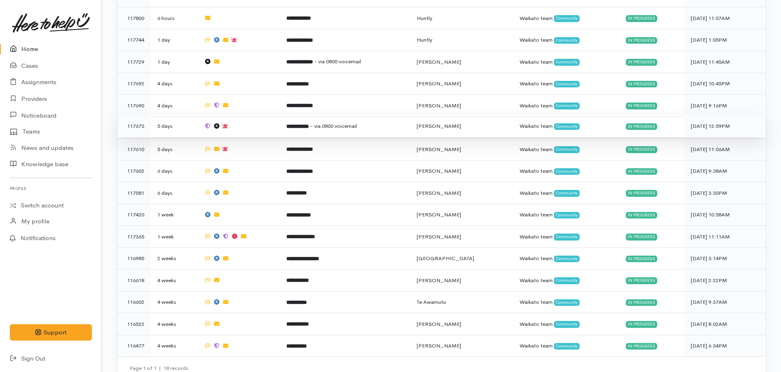
click at [280, 118] on td at bounding box center [238, 126] width 83 height 22
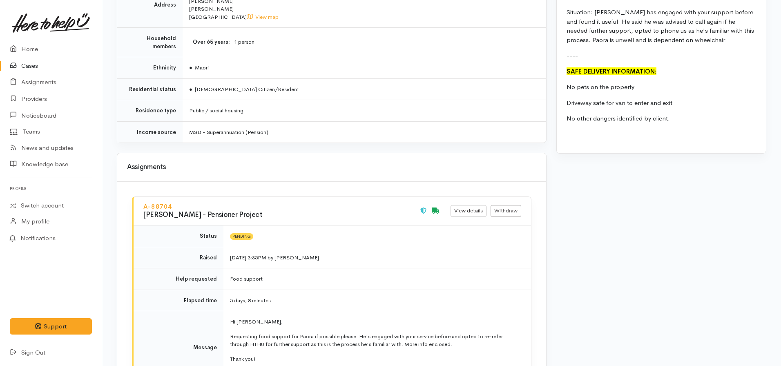
scroll to position [1021, 0]
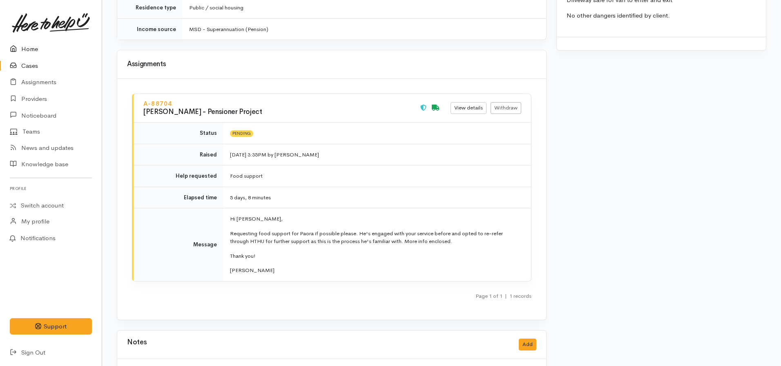
click at [36, 55] on link "Home" at bounding box center [51, 49] width 102 height 17
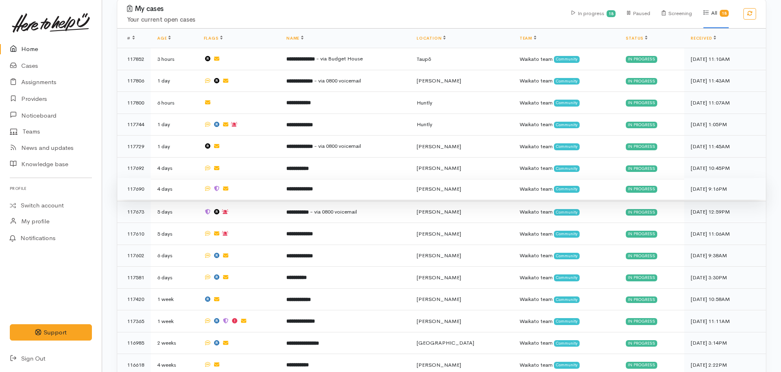
scroll to position [368, 0]
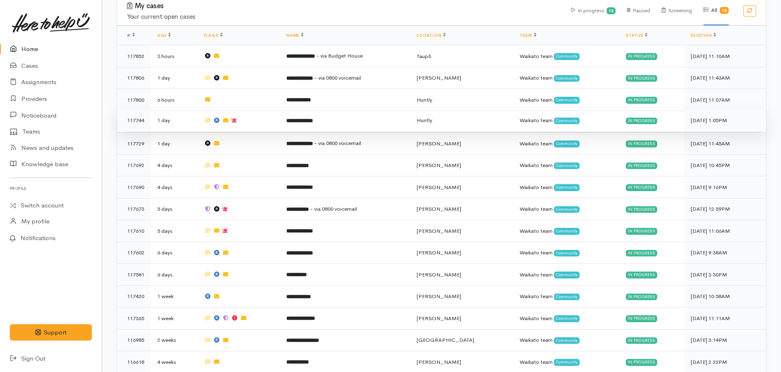
click at [313, 119] on b "**********" at bounding box center [299, 120] width 27 height 5
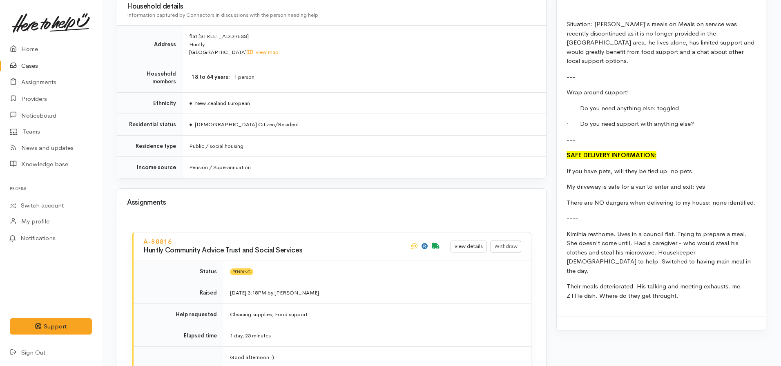
scroll to position [1144, 0]
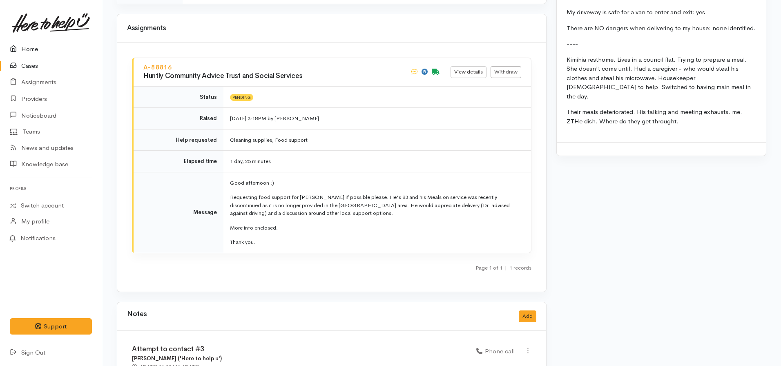
click at [31, 52] on link "Home" at bounding box center [51, 49] width 102 height 17
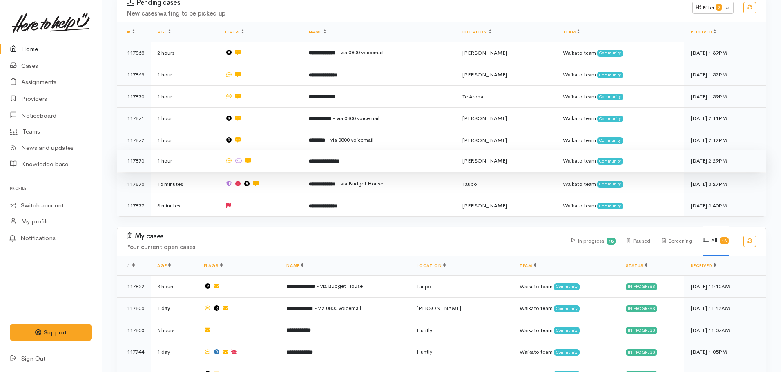
scroll to position [163, 0]
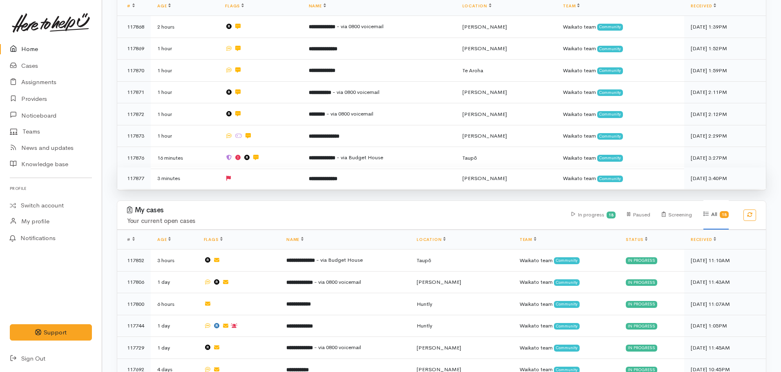
click at [292, 172] on td at bounding box center [261, 178] width 84 height 22
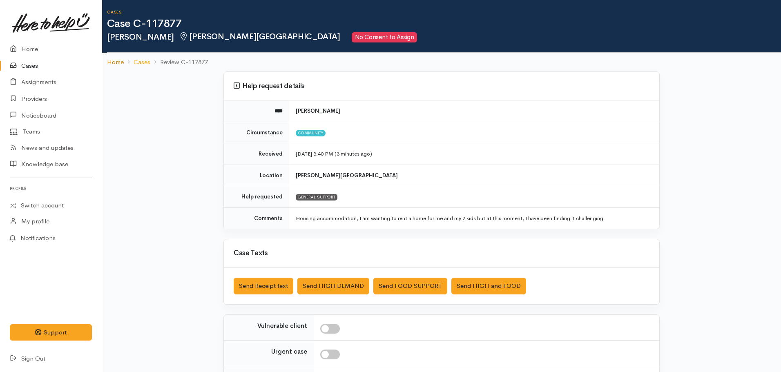
click at [113, 65] on link "Home" at bounding box center [115, 62] width 17 height 9
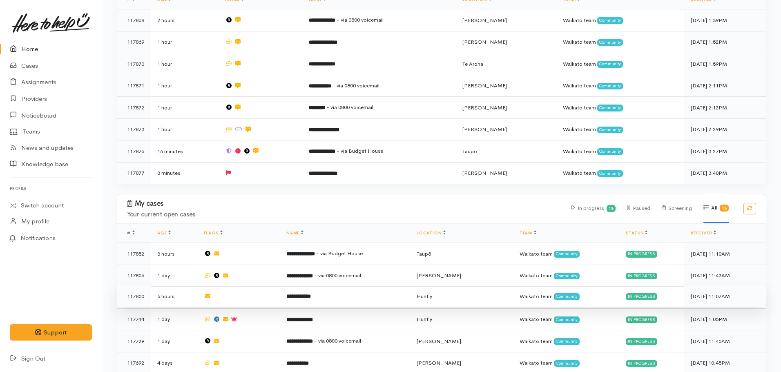
scroll to position [46, 0]
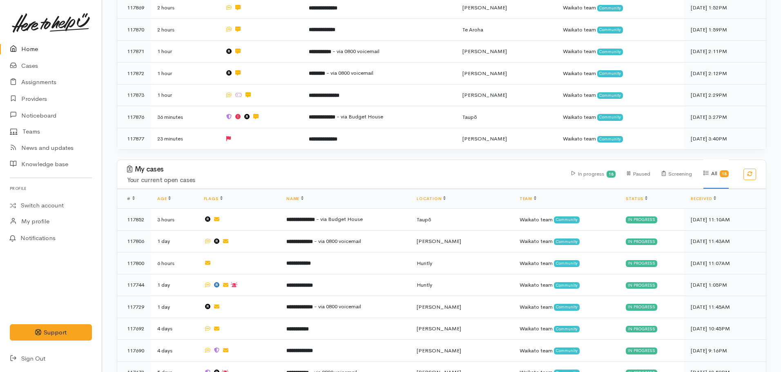
scroll to position [286, 0]
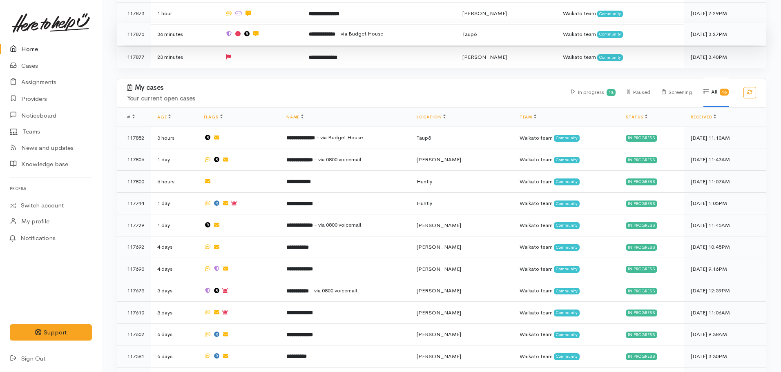
click at [273, 26] on td at bounding box center [261, 34] width 84 height 22
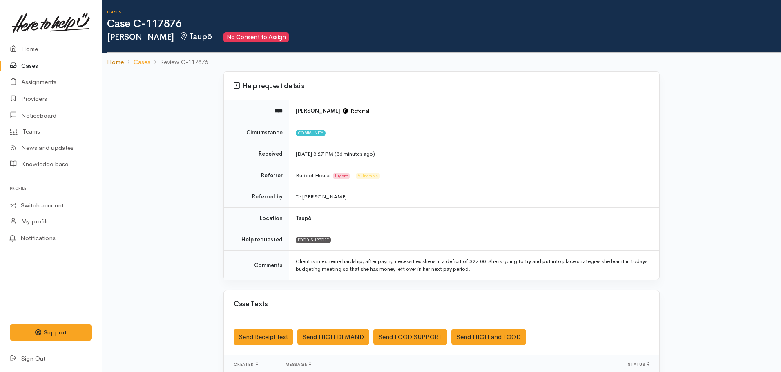
click at [123, 58] on link "Home" at bounding box center [115, 62] width 17 height 9
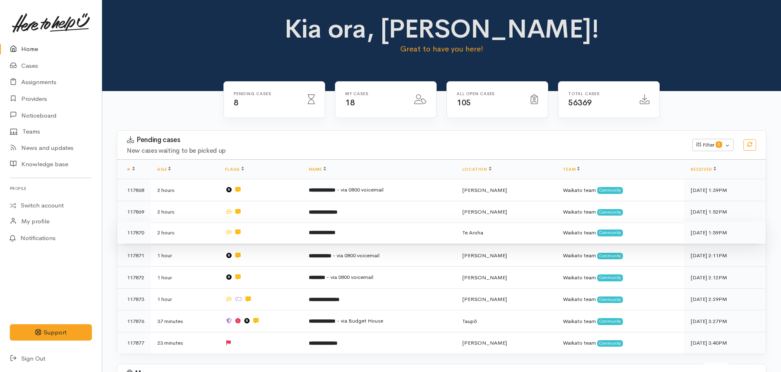
click at [333, 233] on b "**********" at bounding box center [322, 232] width 27 height 5
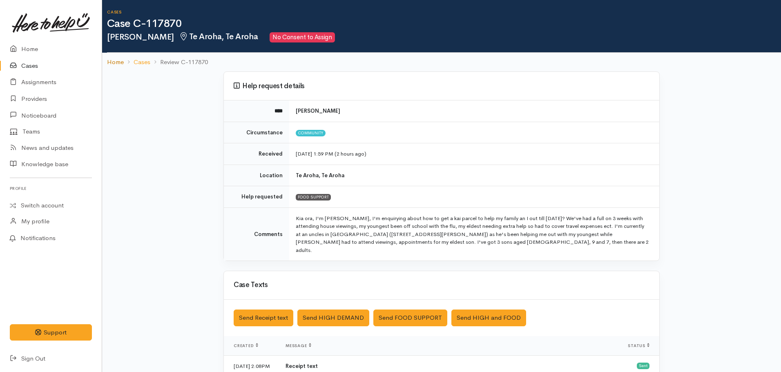
click at [120, 61] on link "Home" at bounding box center [115, 62] width 17 height 9
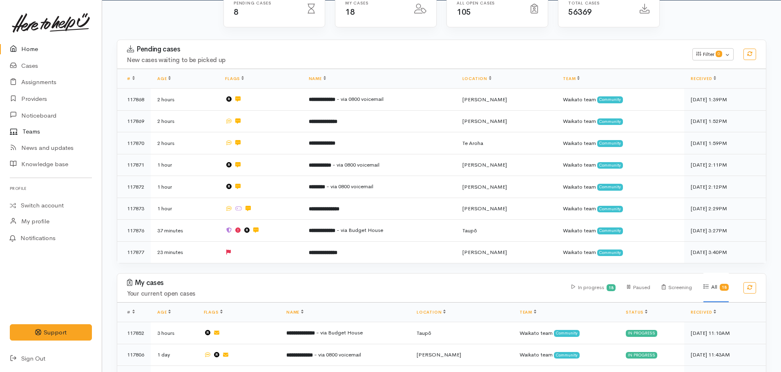
scroll to position [5, 0]
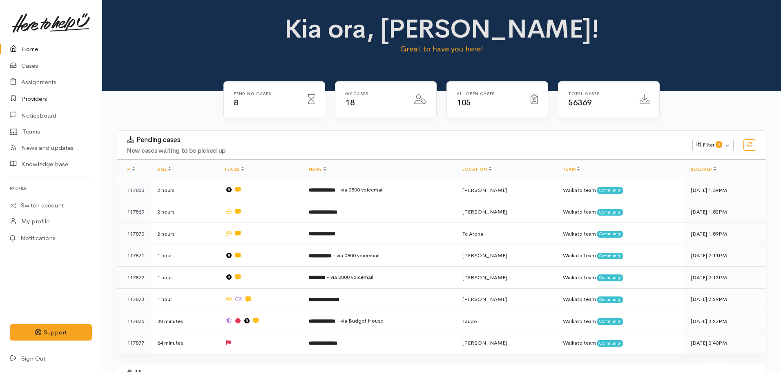
click at [37, 100] on link "Providers" at bounding box center [51, 99] width 102 height 17
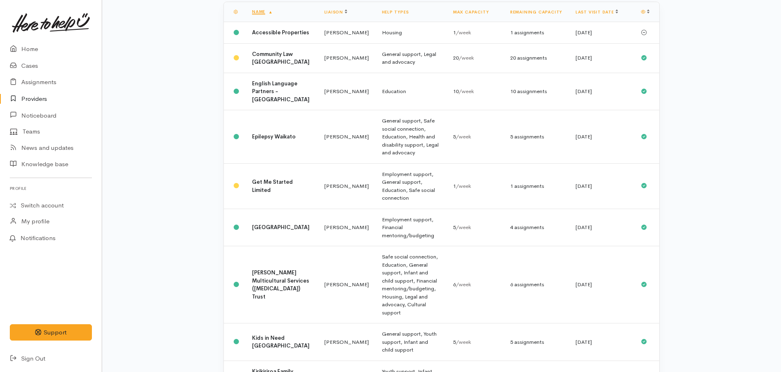
scroll to position [163, 0]
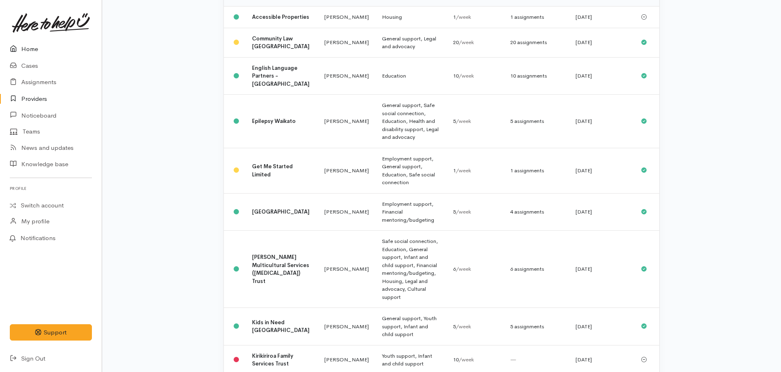
click at [51, 49] on link "Home" at bounding box center [51, 49] width 102 height 17
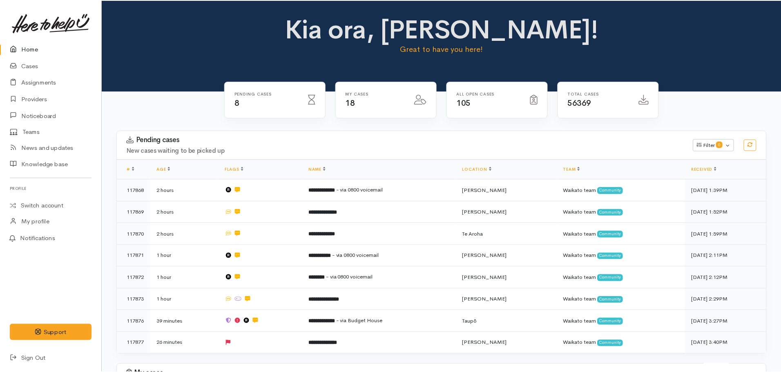
scroll to position [5, 0]
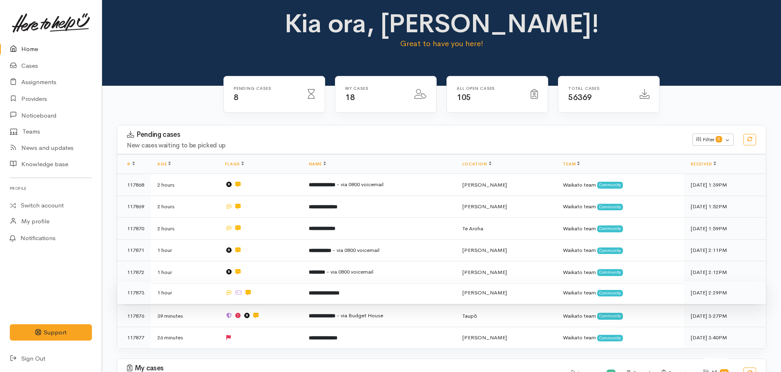
click at [316, 293] on b "**********" at bounding box center [324, 292] width 31 height 5
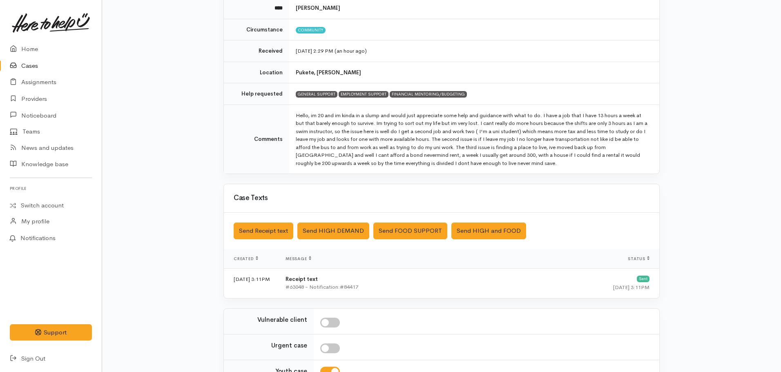
scroll to position [189, 0]
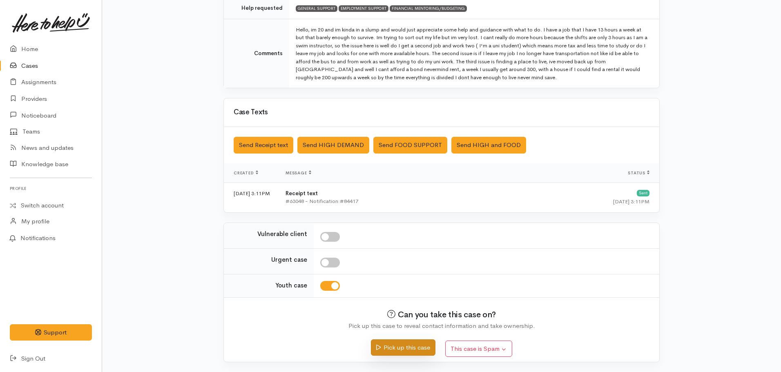
click at [412, 352] on button "Pick up this case" at bounding box center [403, 347] width 64 height 17
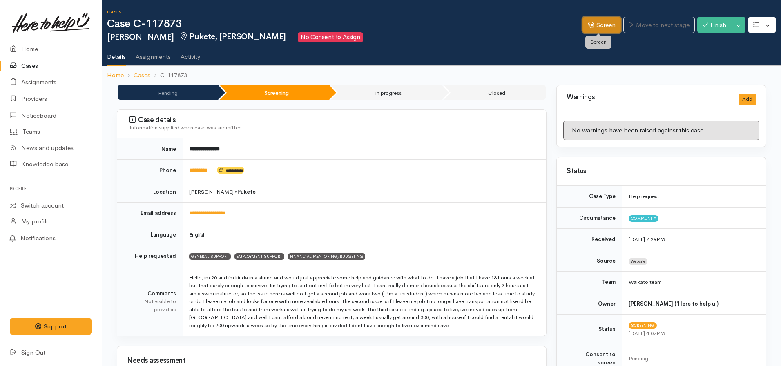
click at [604, 28] on link "Screen" at bounding box center [601, 25] width 38 height 17
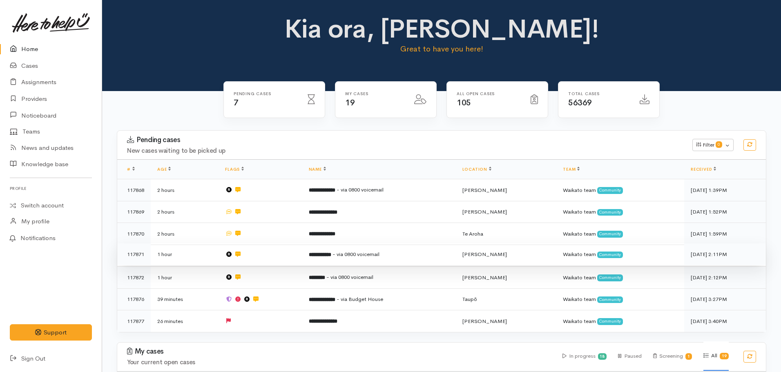
scroll to position [41, 0]
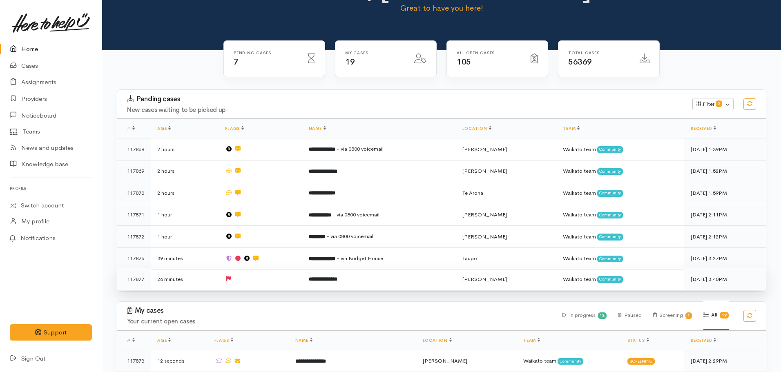
click at [338, 268] on td "**********" at bounding box center [379, 279] width 154 height 22
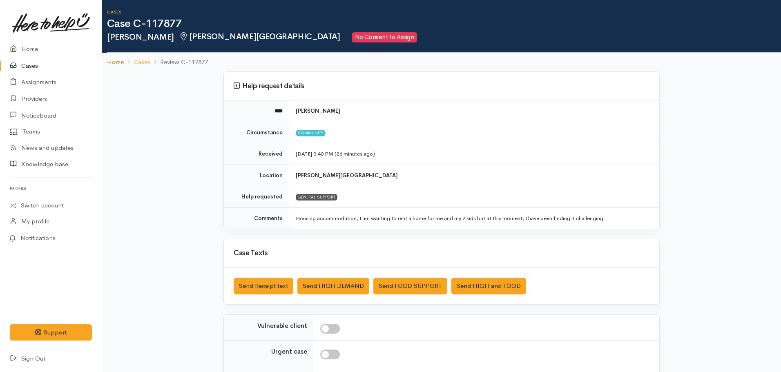
drag, startPoint x: 121, startPoint y: 60, endPoint x: 154, endPoint y: 83, distance: 40.2
click at [120, 60] on link "Home" at bounding box center [115, 62] width 17 height 9
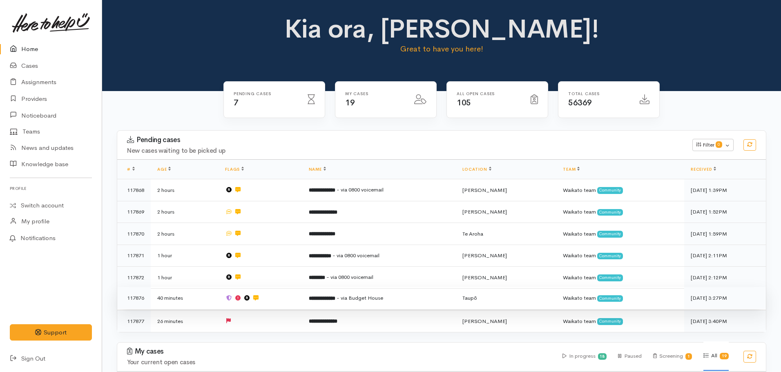
click at [331, 301] on td "**********" at bounding box center [379, 298] width 154 height 22
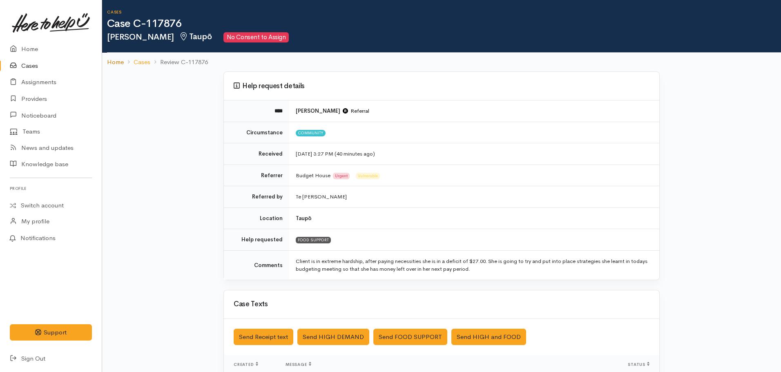
click at [110, 60] on link "Home" at bounding box center [115, 62] width 17 height 9
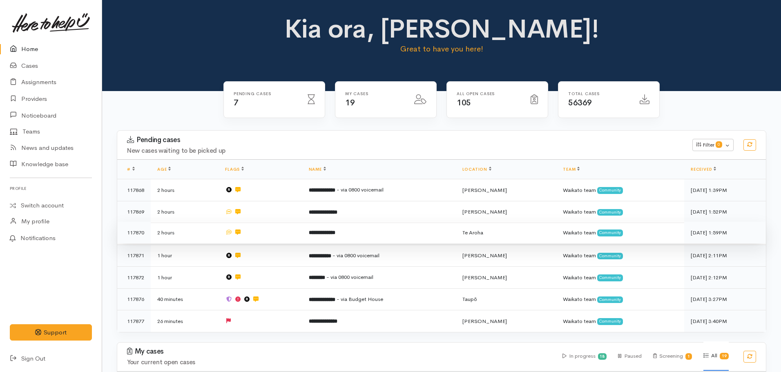
click at [325, 236] on td "**********" at bounding box center [379, 233] width 154 height 22
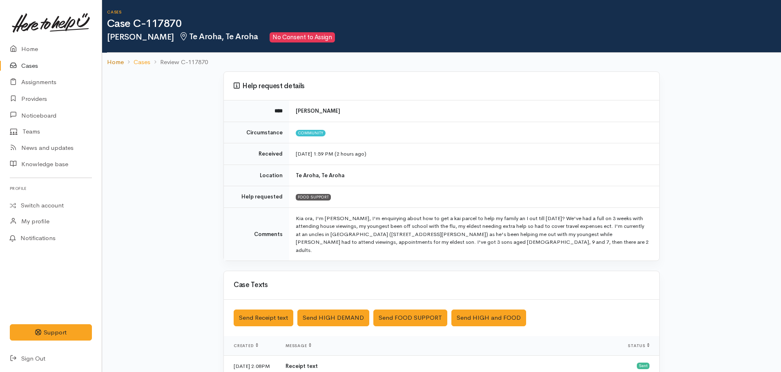
click at [116, 64] on link "Home" at bounding box center [115, 62] width 17 height 9
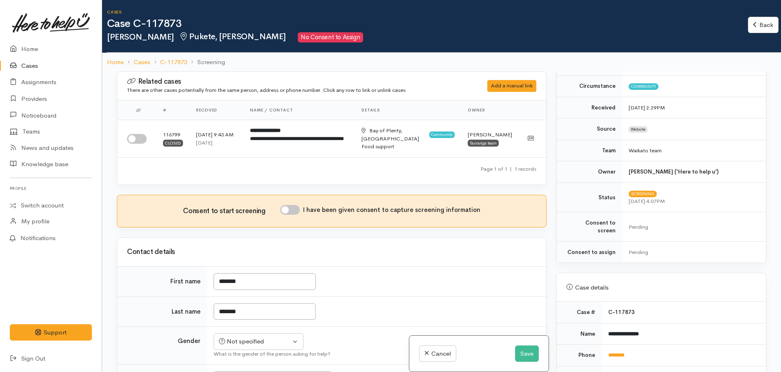
scroll to position [123, 0]
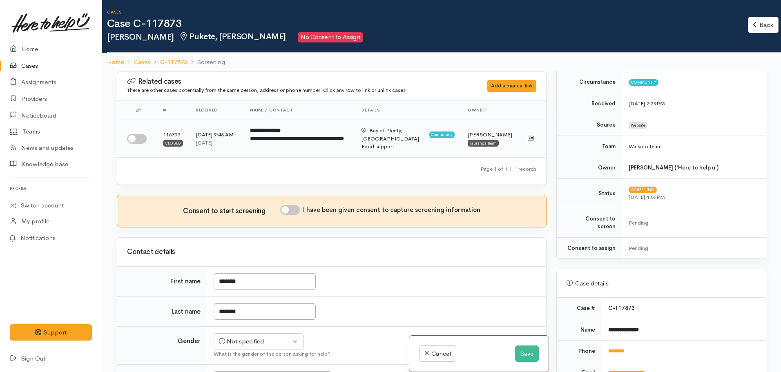
click at [141, 140] on input "checkbox" at bounding box center [137, 139] width 20 height 10
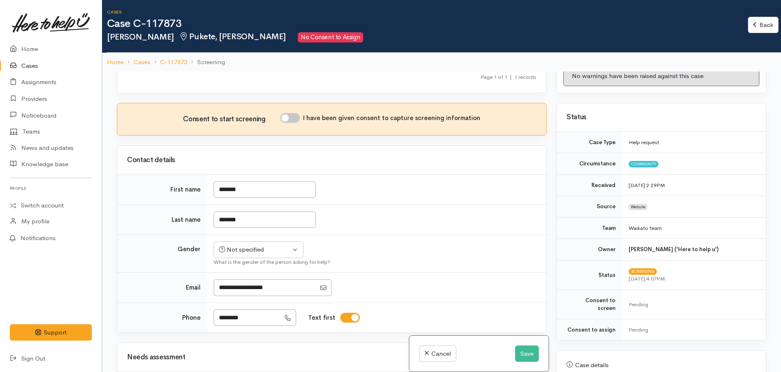
scroll to position [0, 0]
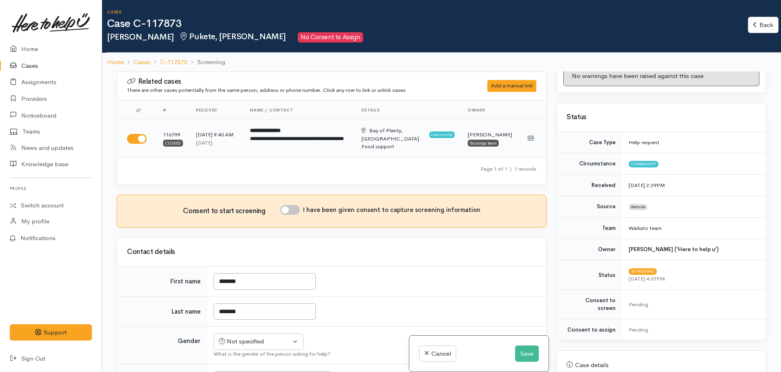
click at [132, 139] on input "checkbox" at bounding box center [137, 139] width 20 height 10
checkbox input "false"
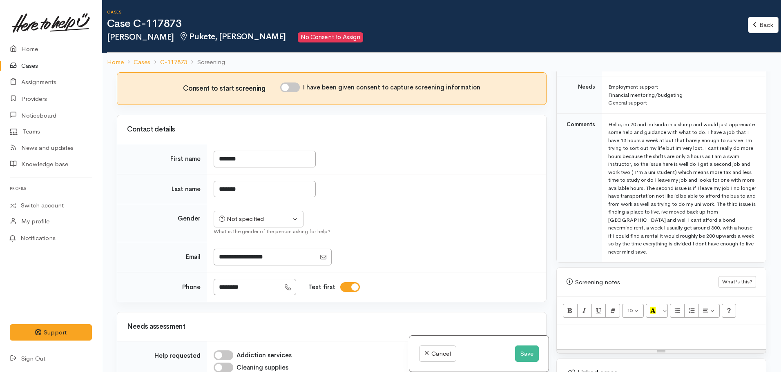
scroll to position [449, 0]
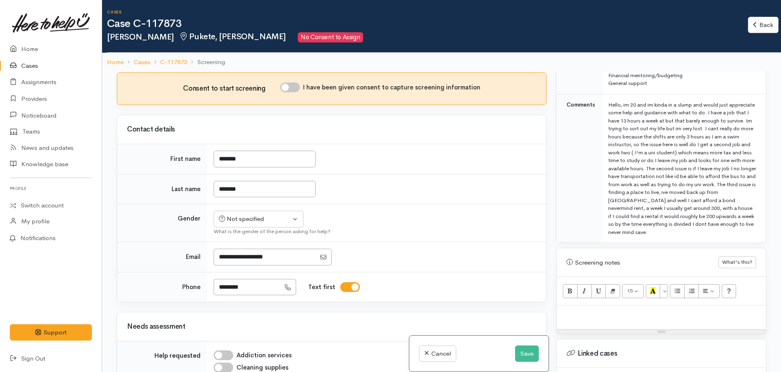
click at [594, 310] on p at bounding box center [661, 314] width 201 height 9
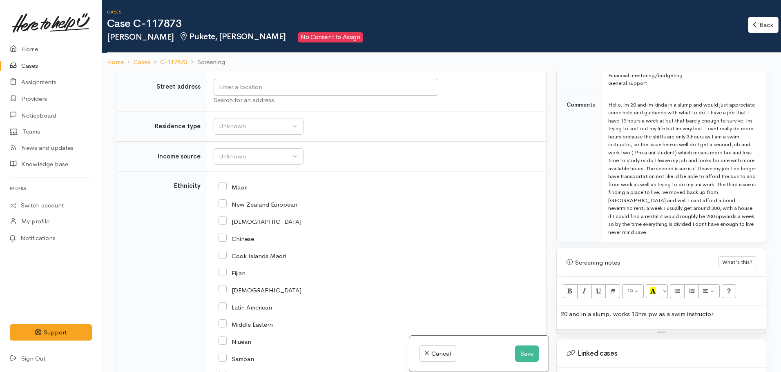
click at [718, 310] on p "20 and in a slump. works 13hrs pw as a swim instructor" at bounding box center [661, 314] width 201 height 9
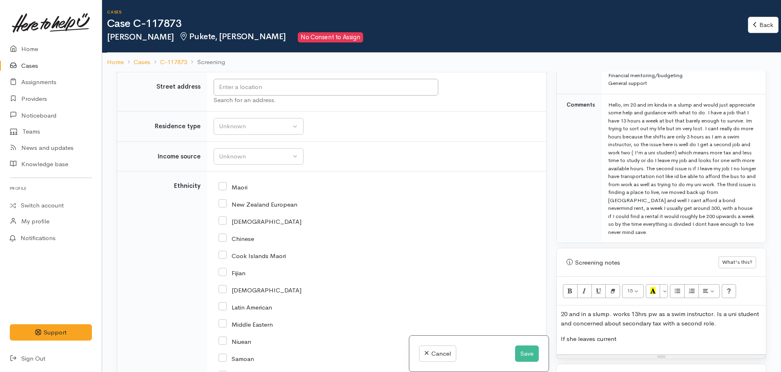
click at [746, 315] on p "20 and in a slump. works 13hrs pw as a swim instructor. Is a uni student and co…" at bounding box center [661, 319] width 201 height 18
click at [662, 336] on p "If she leaves current" at bounding box center [661, 339] width 201 height 9
click at [560, 306] on div "20 and in a slump. works 13hrs pw as a swim instructor. Is a uni student and co…" at bounding box center [661, 330] width 209 height 49
click at [719, 316] on p "20 and in a slump. works 13hrs pw as a swim instructor. Is a uni student and co…" at bounding box center [661, 319] width 201 height 18
click at [558, 306] on div "20 and in a slump. works 13hrs pw as a swim instructor. Is a uni student and co…" at bounding box center [661, 330] width 209 height 49
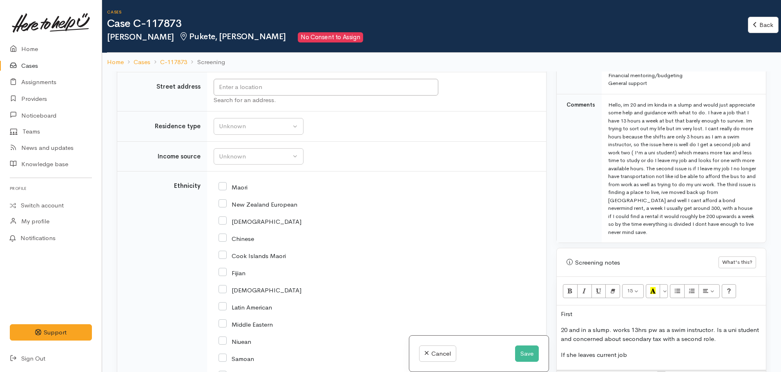
drag, startPoint x: 578, startPoint y: 308, endPoint x: 555, endPoint y: 308, distance: 22.9
click at [555, 308] on div "Warnings Add No warnings have been raised against this case Add Warning Title ●…" at bounding box center [661, 257] width 220 height 372
click at [558, 322] on div "20 and in a slump. works 13hrs pw as a swim instructor. Is a uni student and co…" at bounding box center [661, 338] width 209 height 65
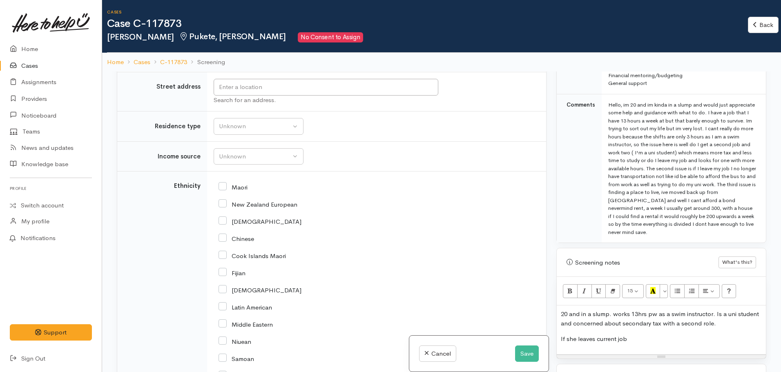
click at [574, 313] on p "20 and in a slump. works 13hrs pw as a swim instructor. Is a uni student and co…" at bounding box center [661, 319] width 201 height 18
click at [621, 315] on p "20 and in a slump. works 13hrs pw as a swim instructor. Is a uni student and co…" at bounding box center [661, 319] width 201 height 18
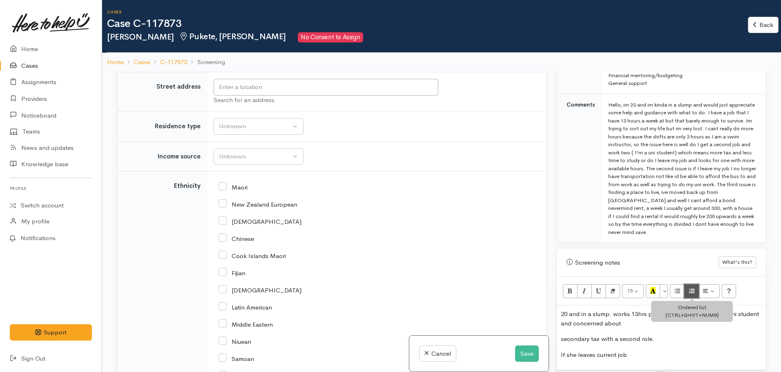
click at [689, 284] on button "Ordered list (CTRL+SHIFT+NUM8)" at bounding box center [691, 291] width 15 height 14
click at [680, 335] on li "secondary tax with a second role." at bounding box center [669, 339] width 185 height 9
click at [557, 347] on div "20 and in a slump. works 13hrs pw as a swim instructor. Is a uni student and co…" at bounding box center [661, 338] width 209 height 65
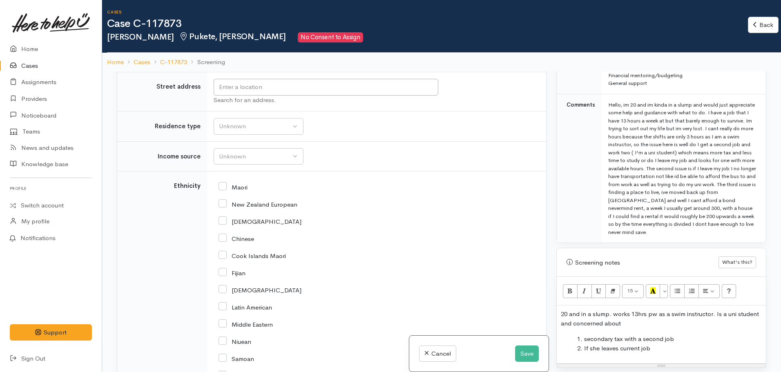
click at [674, 344] on li "If she leaves current job" at bounding box center [669, 348] width 185 height 9
click at [659, 360] on li "finding a place to live. Moved up from Wellington. Can't afford bond, rent. Usu…" at bounding box center [669, 362] width 185 height 18
click at [685, 366] on div "20 and in a slump. works 13hrs pw as a swim instructor. Is a uni student and co…" at bounding box center [661, 344] width 209 height 76
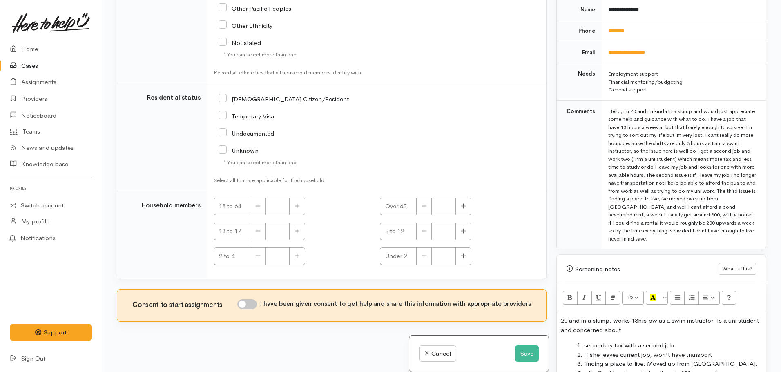
scroll to position [368, 0]
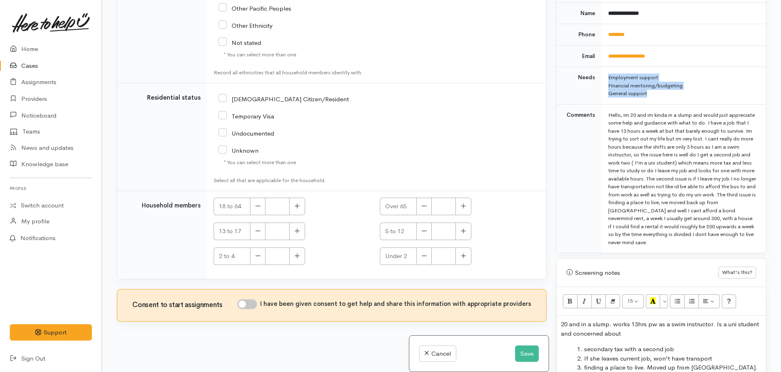
drag, startPoint x: 645, startPoint y: 83, endPoint x: 604, endPoint y: 70, distance: 42.9
click at [605, 71] on td "Employment support Financial mentoring/budgeting General support" at bounding box center [684, 86] width 164 height 38
copy td "Employment support Financial mentoring/budgeting General support"
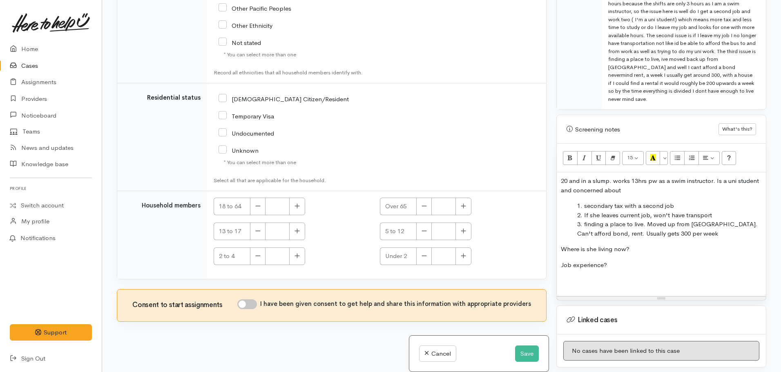
scroll to position [531, 0]
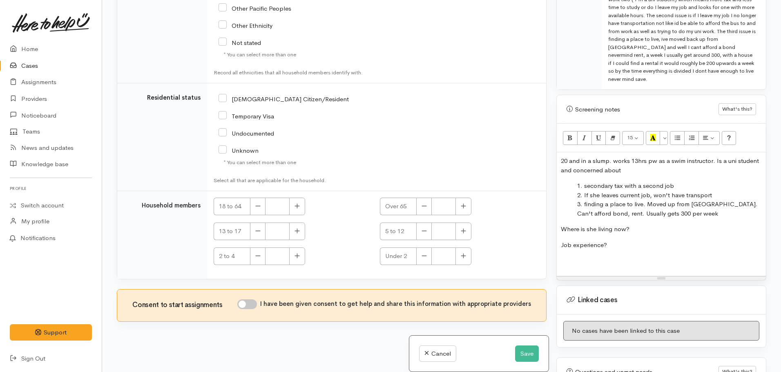
click at [562, 256] on p at bounding box center [661, 260] width 201 height 9
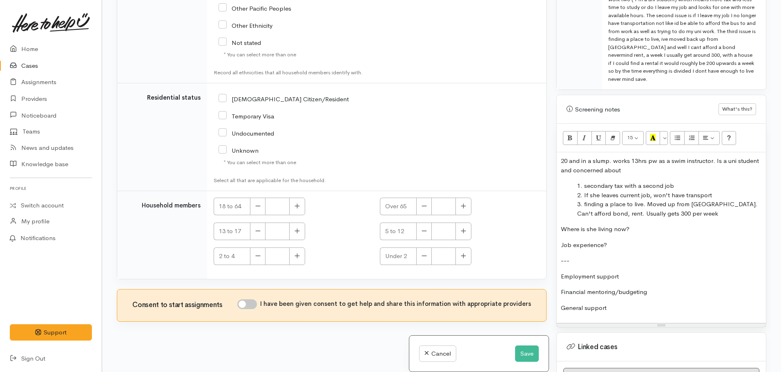
click at [639, 272] on p "Employment support" at bounding box center [661, 276] width 201 height 9
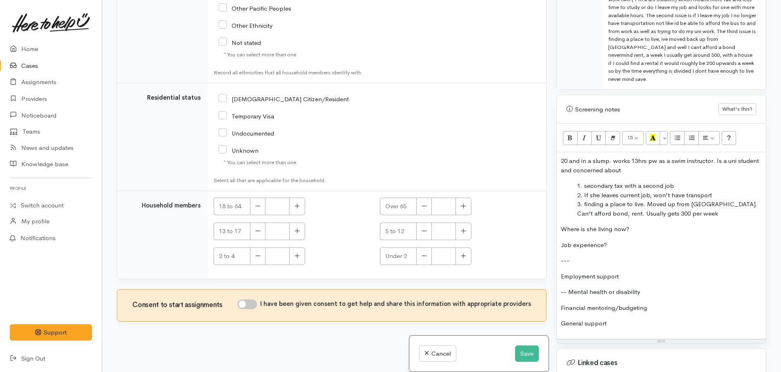
click at [651, 263] on div "20 and in a slump. works 13hrs pw as a swim instructor. Is a uni student and co…" at bounding box center [661, 245] width 209 height 187
click at [676, 288] on p "-- Mental health or disability" at bounding box center [661, 292] width 201 height 9
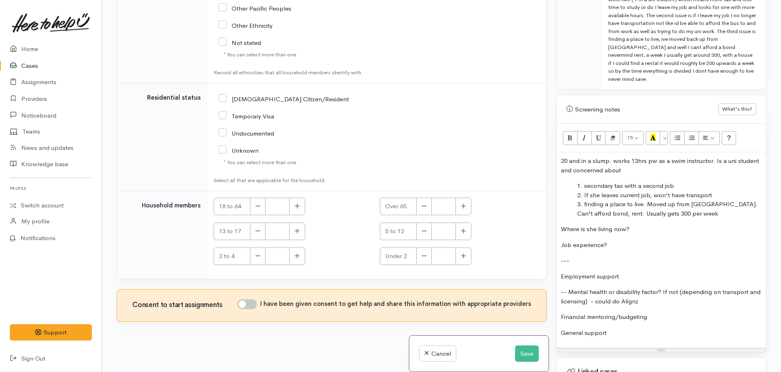
click at [655, 312] on p "Financial mentoring/budgeting" at bounding box center [661, 316] width 201 height 9
click at [622, 328] on p "General support" at bounding box center [661, 332] width 201 height 9
click at [662, 312] on p "Financial mentoring/budgeting -" at bounding box center [661, 316] width 201 height 9
click at [535, 351] on button "Save" at bounding box center [527, 354] width 24 height 17
